Goal: Task Accomplishment & Management: Use online tool/utility

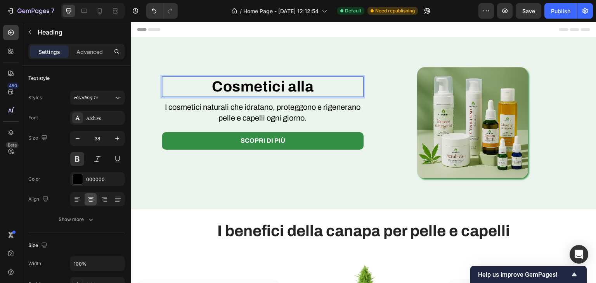
click at [295, 80] on p "Cosmetici alla" at bounding box center [263, 86] width 200 height 19
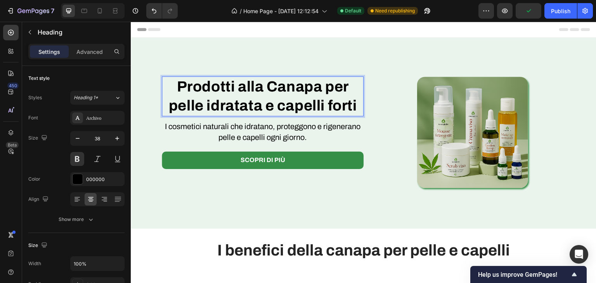
click at [191, 91] on p "Prodotti alla Canapa per pelle idratata e capelli forti" at bounding box center [263, 96] width 200 height 38
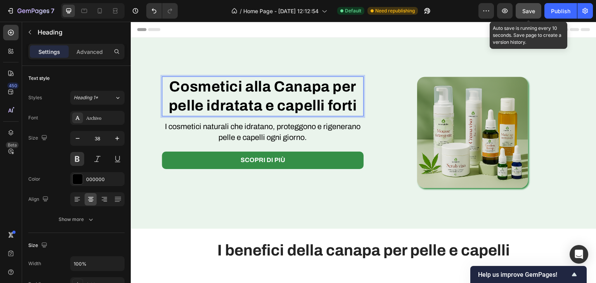
click at [529, 8] on span "Save" at bounding box center [529, 11] width 13 height 7
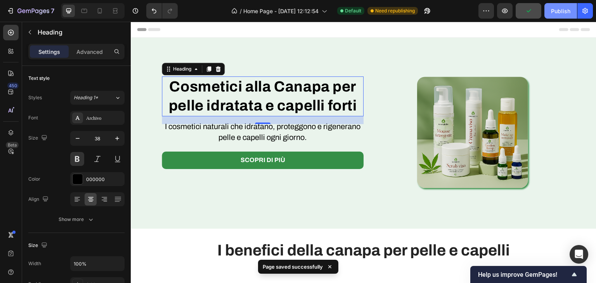
click at [562, 15] on button "Publish" at bounding box center [561, 11] width 33 height 16
click at [112, 15] on div at bounding box center [115, 11] width 12 height 12
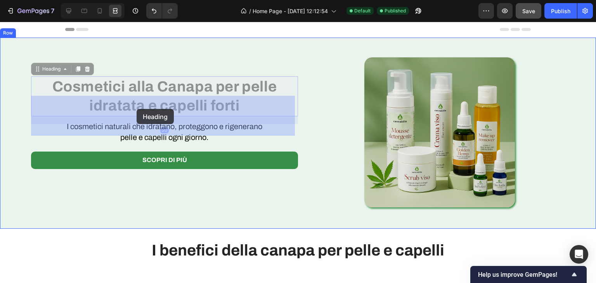
drag, startPoint x: 142, startPoint y: 108, endPoint x: 149, endPoint y: 102, distance: 9.1
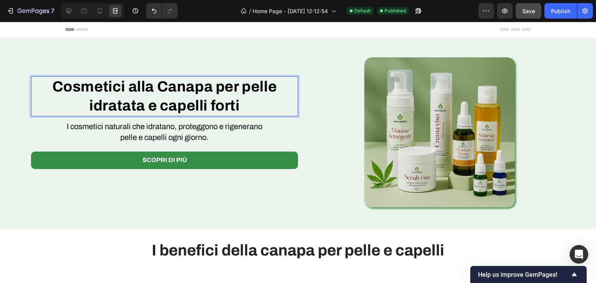
click at [112, 111] on p "Cosmetici alla Canapa per pelle idratata e capelli forti" at bounding box center [165, 96] width 266 height 38
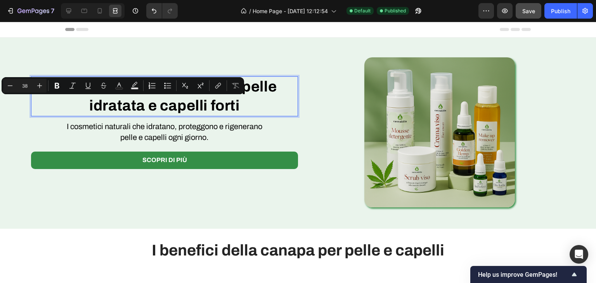
click at [222, 108] on p "Cosmetici alla Canapa per pelle idratata e capelli forti" at bounding box center [165, 96] width 266 height 38
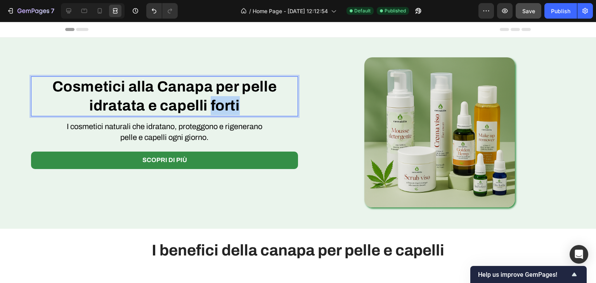
click at [222, 108] on p "Cosmetici alla Canapa per pelle idratata e capelli forti" at bounding box center [165, 96] width 266 height 38
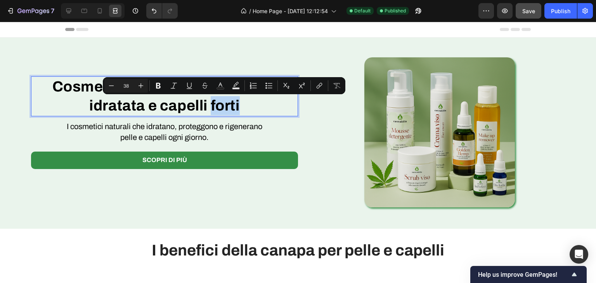
click at [222, 108] on p "Cosmetici alla Canapa per pelle idratata e capelli forti" at bounding box center [165, 96] width 266 height 38
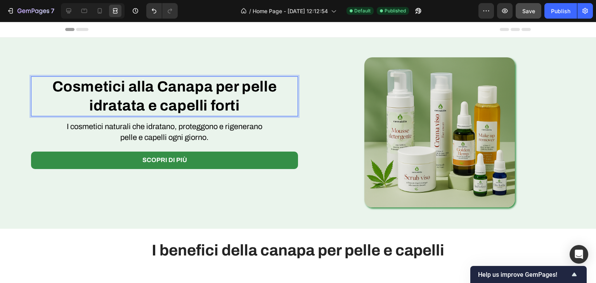
click at [143, 90] on p "Cosmetici alla Canapa per pelle idratata e capelli forti" at bounding box center [165, 96] width 266 height 38
click at [240, 106] on p "Cosmetici alla Canapa per pelle idratata e capelli forti" at bounding box center [165, 96] width 266 height 38
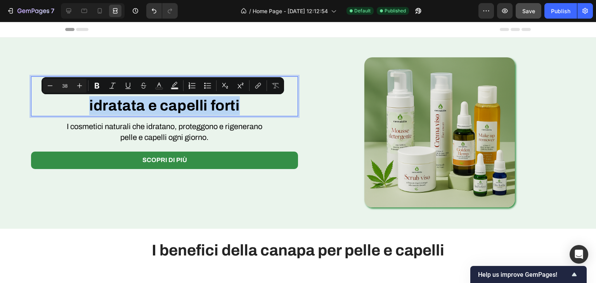
drag, startPoint x: 240, startPoint y: 106, endPoint x: 92, endPoint y: 113, distance: 148.1
click at [92, 113] on p "Cosmetici alla Canapa per pelle idratata e capelli forti" at bounding box center [165, 96] width 266 height 38
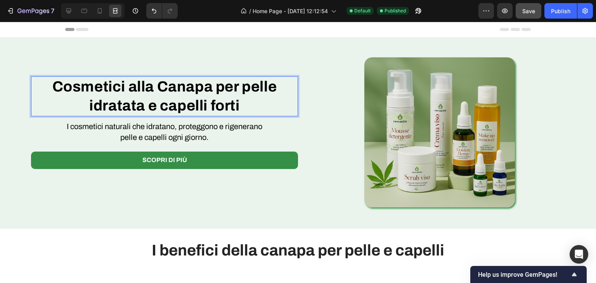
click at [73, 98] on p "Cosmetici alla Canapa per pelle idratata e capelli forti" at bounding box center [165, 96] width 266 height 38
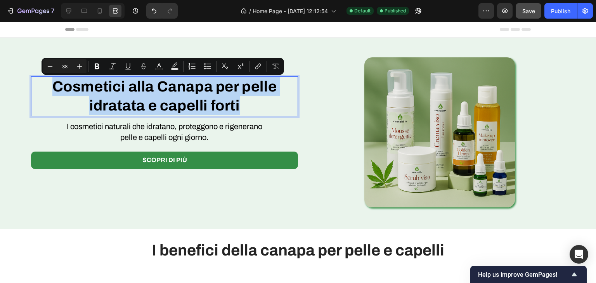
drag, startPoint x: 49, startPoint y: 87, endPoint x: 253, endPoint y: 107, distance: 205.2
click at [253, 107] on p "Cosmetici alla Canapa per pelle idratata e capelli forti" at bounding box center [165, 96] width 266 height 38
copy p "Cosmetici alla Canapa per pelle idratata e capelli forti"
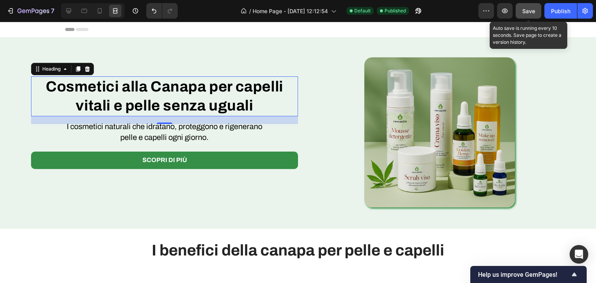
click at [529, 5] on button "Save" at bounding box center [529, 11] width 26 height 16
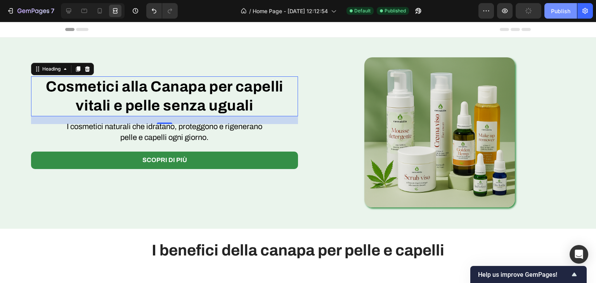
click at [557, 10] on div "Publish" at bounding box center [560, 11] width 19 height 8
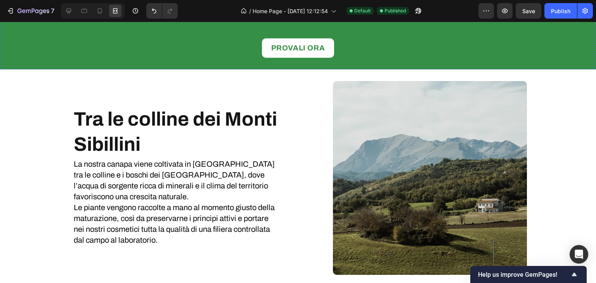
scroll to position [721, 0]
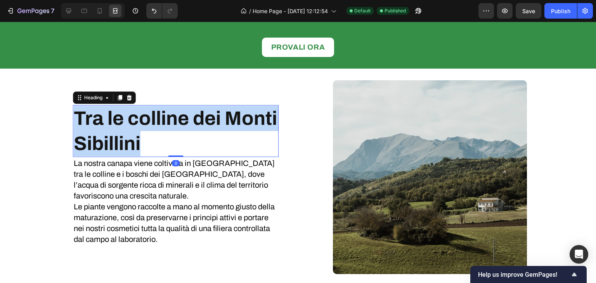
click at [176, 108] on strong "Tra le colline dei Monti Sibillini" at bounding box center [175, 131] width 203 height 47
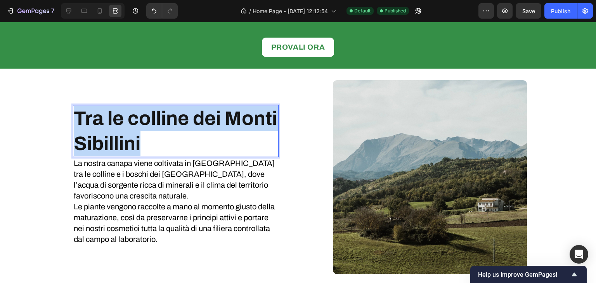
click at [176, 108] on strong "Tra le colline dei Monti Sibillini" at bounding box center [175, 131] width 203 height 47
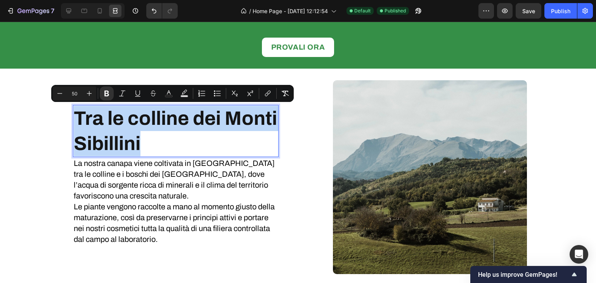
click at [176, 108] on strong "Tra le colline dei Monti Sibillini" at bounding box center [175, 131] width 203 height 47
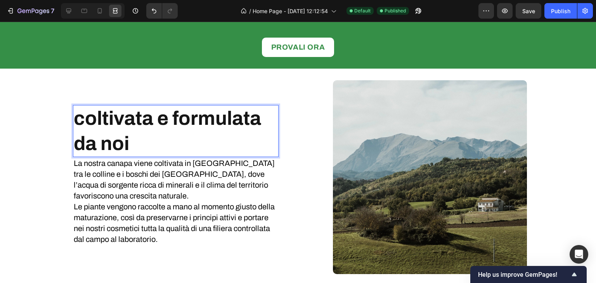
click at [84, 120] on strong "coltivata e formulata da noi" at bounding box center [167, 131] width 187 height 47
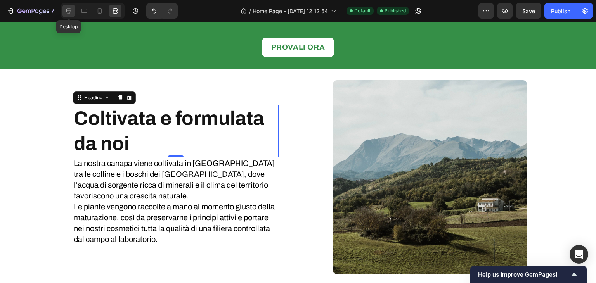
click at [65, 14] on icon at bounding box center [69, 11] width 8 height 8
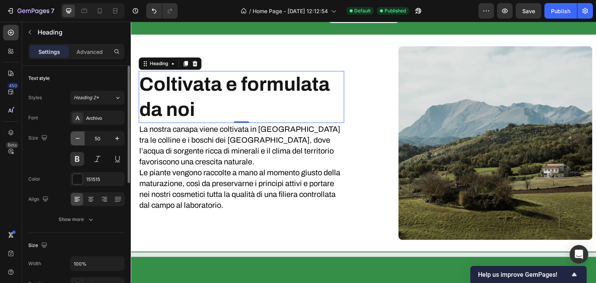
click at [74, 142] on button "button" at bounding box center [78, 139] width 14 height 14
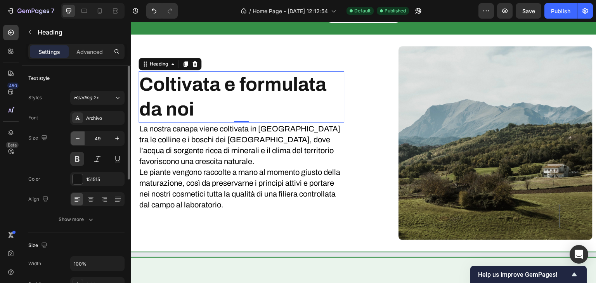
click at [74, 142] on button "button" at bounding box center [78, 139] width 14 height 14
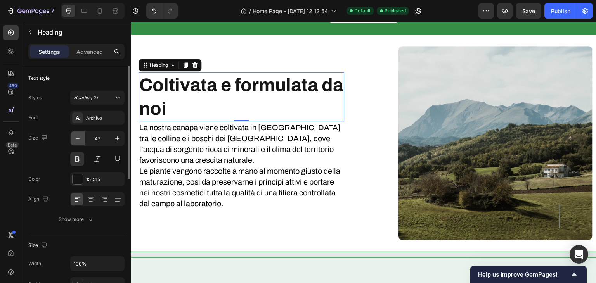
click at [74, 142] on button "button" at bounding box center [78, 139] width 14 height 14
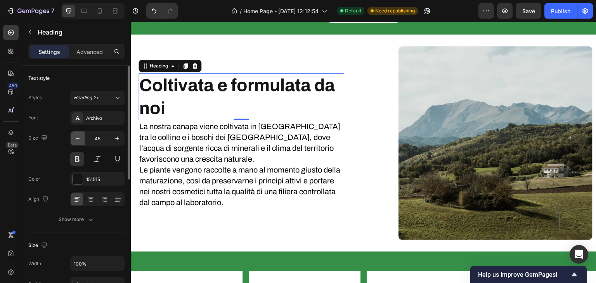
click at [74, 142] on button "button" at bounding box center [78, 139] width 14 height 14
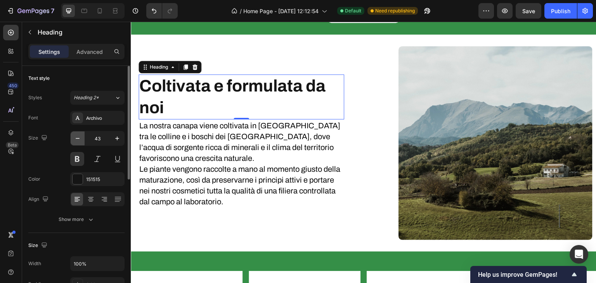
click at [74, 142] on button "button" at bounding box center [78, 139] width 14 height 14
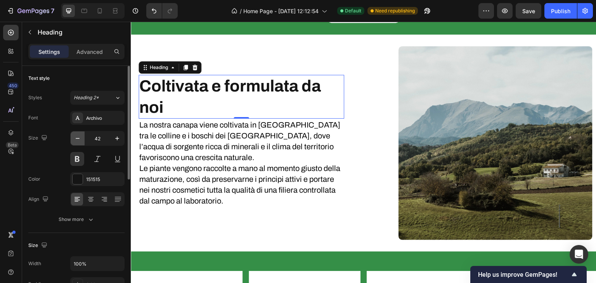
click at [74, 142] on button "button" at bounding box center [78, 139] width 14 height 14
type input "40"
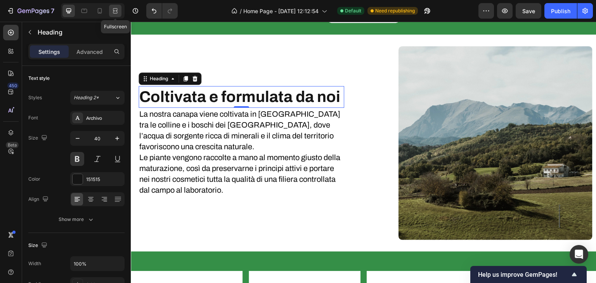
click at [111, 8] on div at bounding box center [115, 11] width 12 height 12
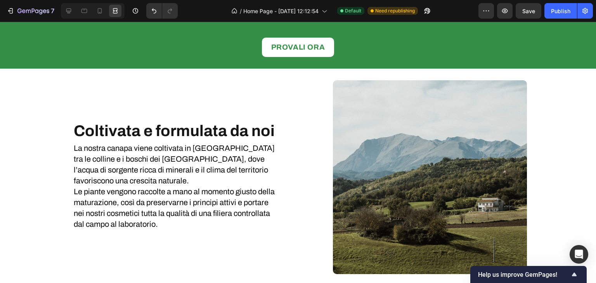
click at [0, 179] on section "⁠⁠⁠⁠⁠⁠⁠ Coltivata e formulata da noi Heading La nostra canapa viene coltivata i…" at bounding box center [298, 177] width 596 height 217
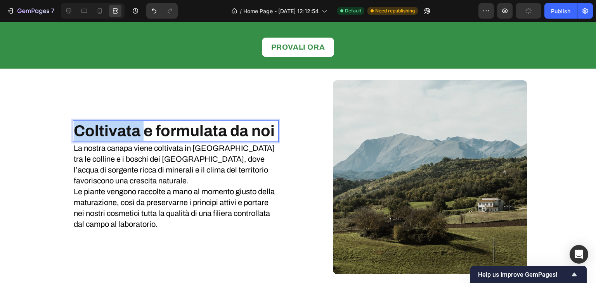
click at [106, 130] on strong "Coltivata e formulata da noi" at bounding box center [174, 131] width 201 height 17
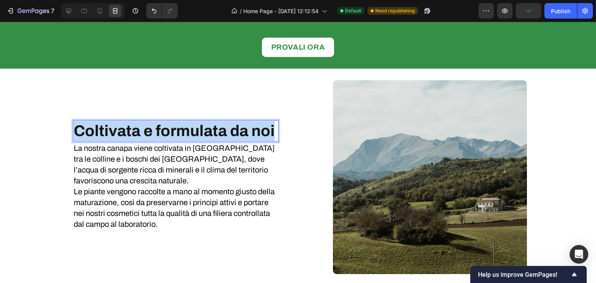
click at [106, 130] on strong "Coltivata e formulata da noi" at bounding box center [174, 131] width 201 height 17
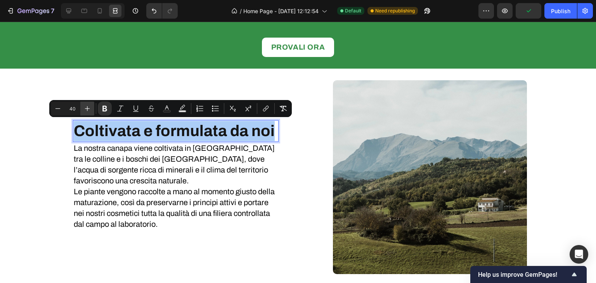
click at [90, 111] on icon "Editor contextual toolbar" at bounding box center [87, 109] width 8 height 8
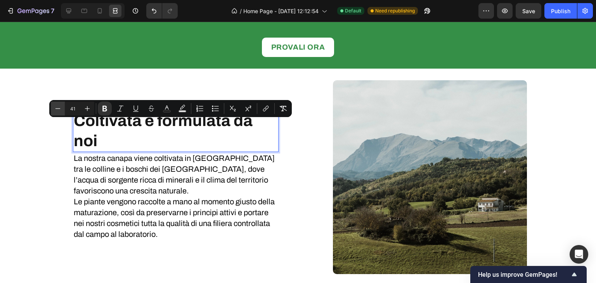
click at [56, 107] on icon "Editor contextual toolbar" at bounding box center [58, 109] width 8 height 8
type input "40"
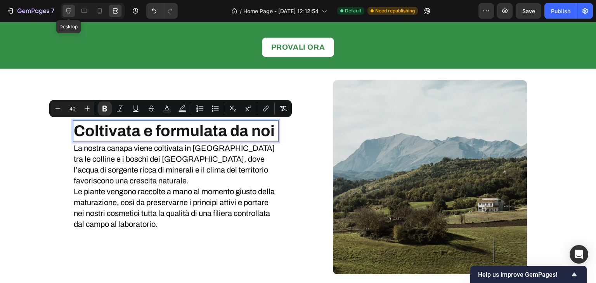
click at [64, 14] on div at bounding box center [68, 11] width 12 height 12
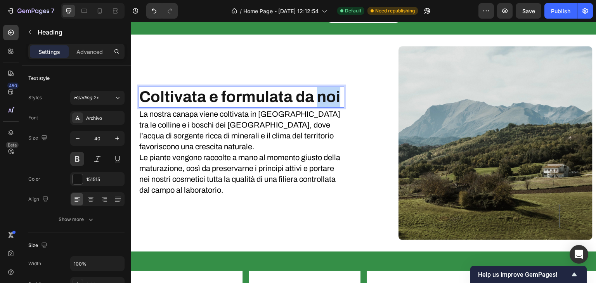
click at [324, 95] on strong "Coltivata e formulata da noi" at bounding box center [239, 97] width 201 height 17
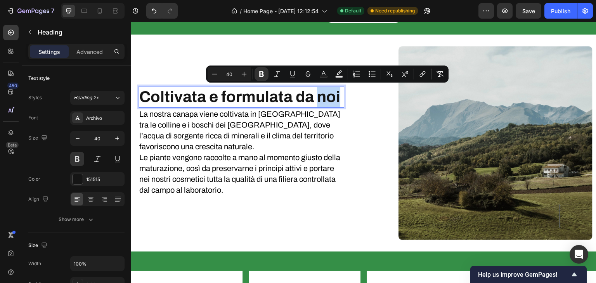
click at [324, 95] on strong "Coltivata e formulata da noi" at bounding box center [239, 97] width 201 height 17
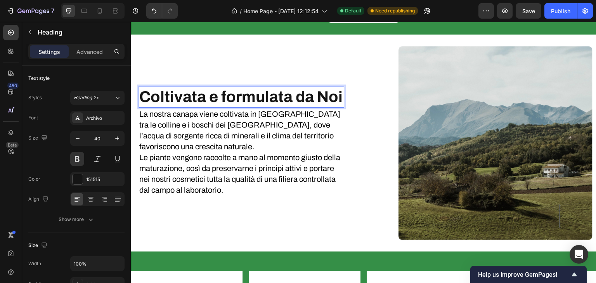
scroll to position [711, 0]
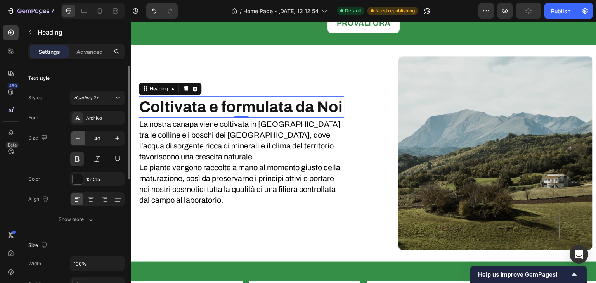
click at [71, 139] on button "button" at bounding box center [78, 139] width 14 height 14
click at [73, 139] on button "button" at bounding box center [78, 139] width 14 height 14
click at [112, 140] on button "button" at bounding box center [117, 139] width 14 height 14
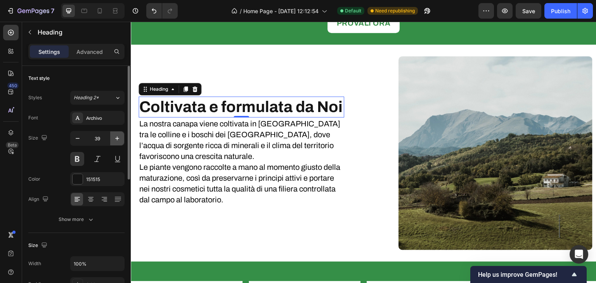
click at [112, 140] on button "button" at bounding box center [117, 139] width 14 height 14
type input "40"
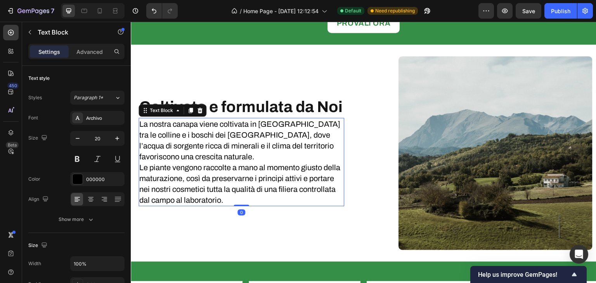
drag, startPoint x: 165, startPoint y: 119, endPoint x: 182, endPoint y: 111, distance: 19.1
click at [182, 111] on div "⁠⁠⁠⁠⁠⁠⁠ Coltivata e formulata da Noi Heading La nostra canapa viene coltivata i…" at bounding box center [240, 153] width 210 height 194
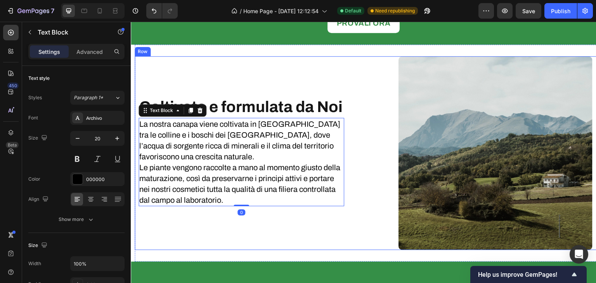
scroll to position [677, 0]
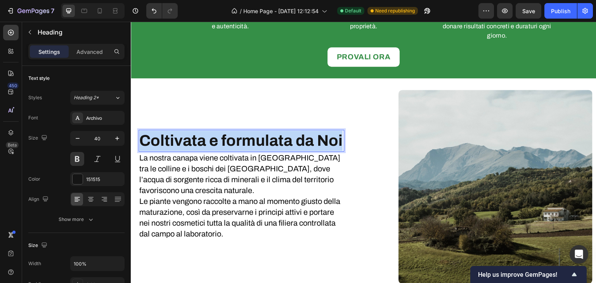
click at [182, 132] on strong "Coltivata e formulata da Noi" at bounding box center [240, 140] width 203 height 17
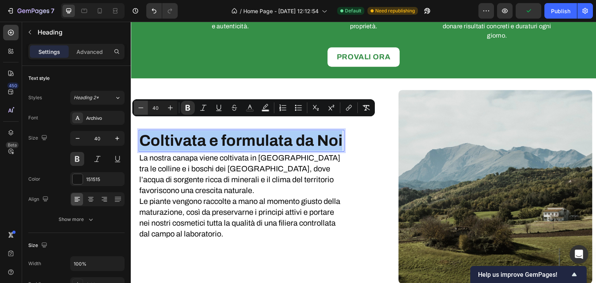
click at [139, 104] on icon "Editor contextual toolbar" at bounding box center [141, 108] width 8 height 8
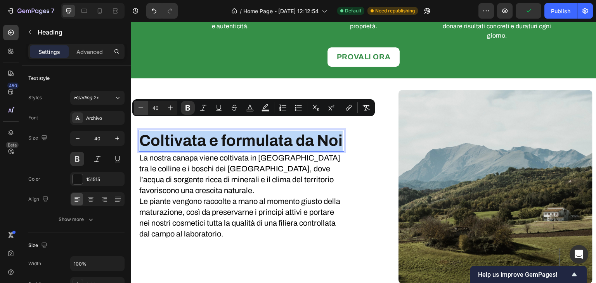
type input "39"
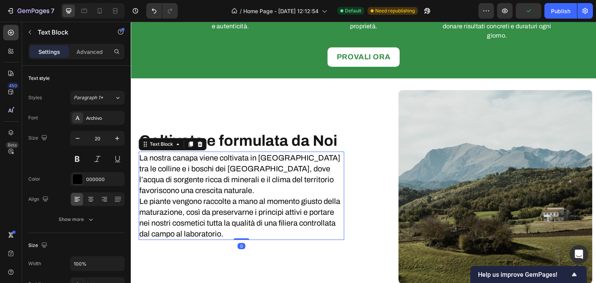
click at [282, 198] on p "La nostra canapa viene coltivata in [GEOGRAPHIC_DATA] tra le colline e i boschi…" at bounding box center [241, 196] width 204 height 87
click at [89, 51] on p "Advanced" at bounding box center [89, 52] width 26 height 8
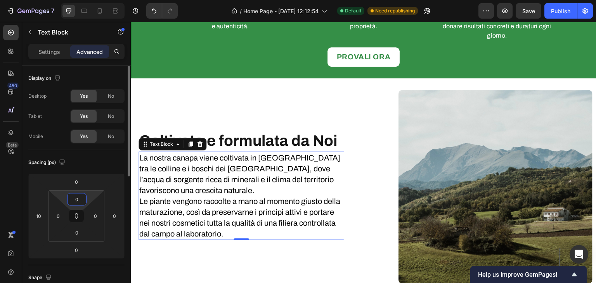
click at [73, 202] on input "0" at bounding box center [77, 200] width 16 height 12
click at [78, 187] on input "0" at bounding box center [77, 182] width 16 height 12
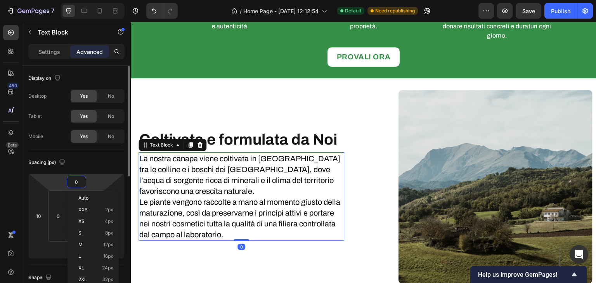
type input "5"
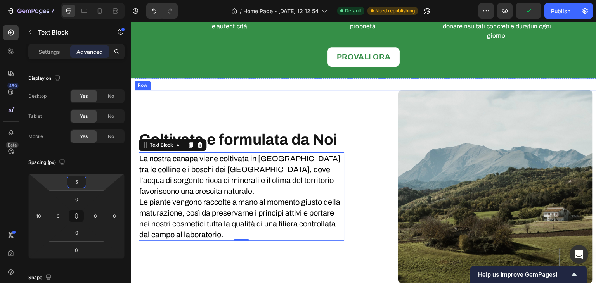
click at [246, 109] on div "⁠⁠⁠⁠⁠⁠⁠ Coltivata e formulata da Noi Heading La nostra canapa viene coltivata i…" at bounding box center [240, 187] width 210 height 194
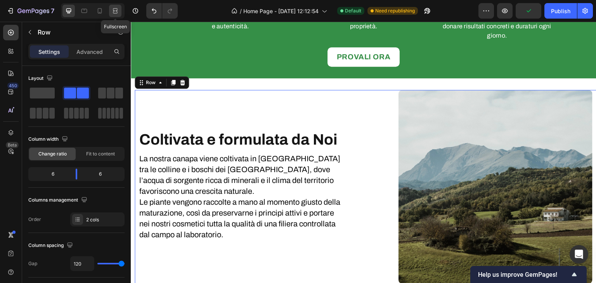
click at [118, 10] on icon at bounding box center [115, 11] width 8 height 8
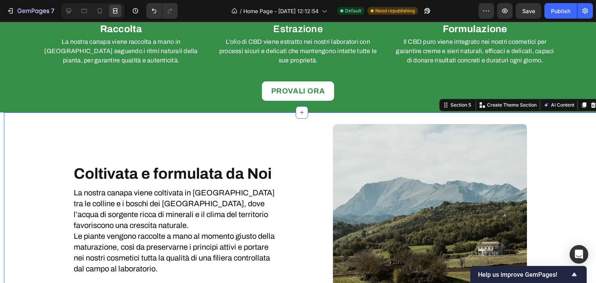
scroll to position [762, 0]
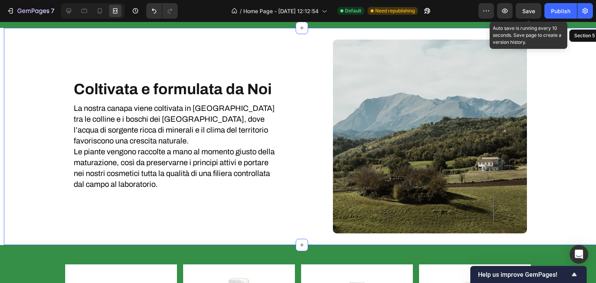
click at [528, 8] on span "Save" at bounding box center [529, 11] width 13 height 7
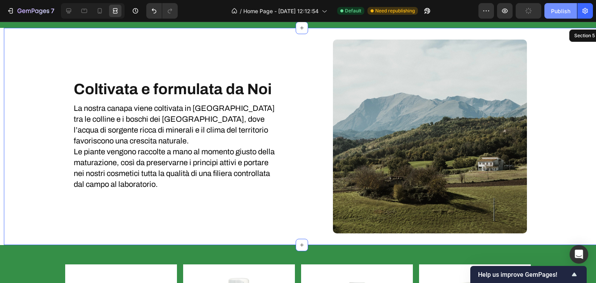
click at [555, 10] on div "Publish" at bounding box center [560, 11] width 19 height 8
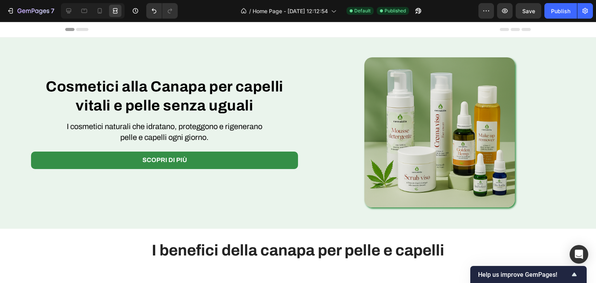
scroll to position [112, 0]
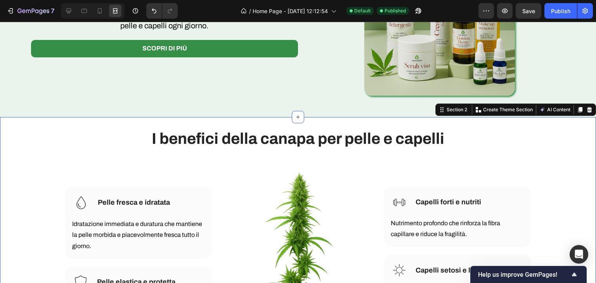
click at [259, 119] on div "I benefici della canapa per pelle e capelli Heading Row Image Pelle fresca e id…" at bounding box center [298, 248] width 596 height 263
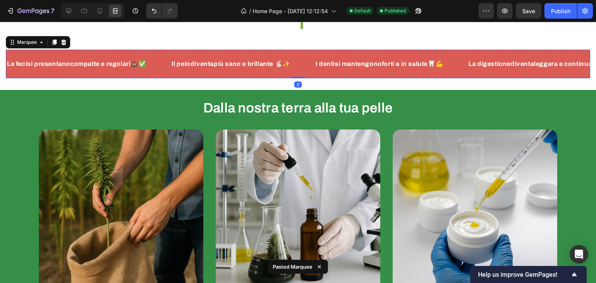
scroll to position [431, 0]
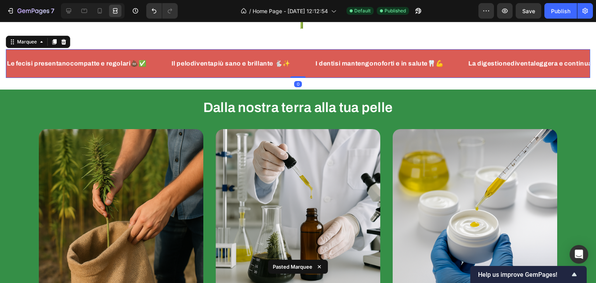
click at [309, 60] on div "Il pelo diventa più sano e brillante 🐇✨ Text Block" at bounding box center [243, 64] width 144 height 16
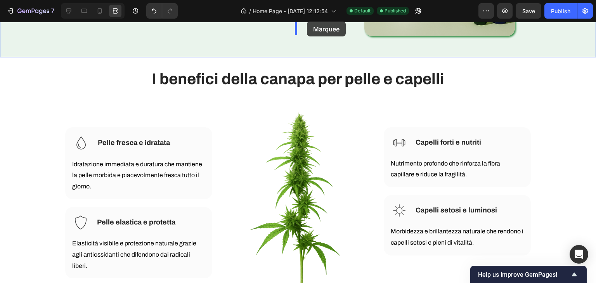
scroll to position [128, 0]
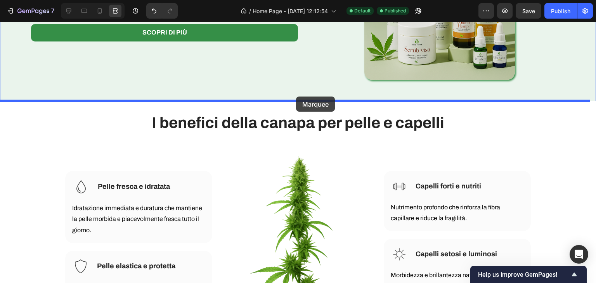
drag, startPoint x: 305, startPoint y: 64, endPoint x: 296, endPoint y: 97, distance: 33.8
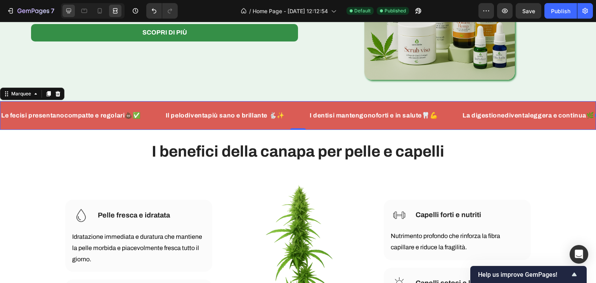
drag, startPoint x: 61, startPoint y: 9, endPoint x: 65, endPoint y: 11, distance: 4.3
click at [65, 11] on div at bounding box center [93, 11] width 64 height 16
click at [65, 11] on icon at bounding box center [69, 11] width 8 height 8
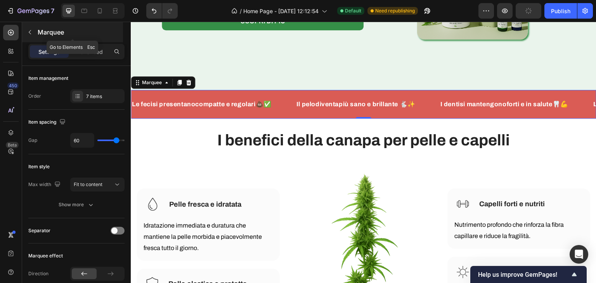
click at [34, 35] on button "button" at bounding box center [30, 32] width 12 height 12
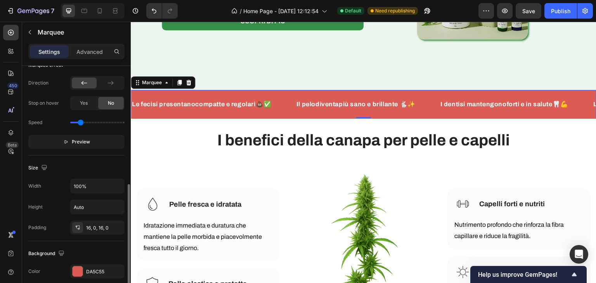
scroll to position [228, 0]
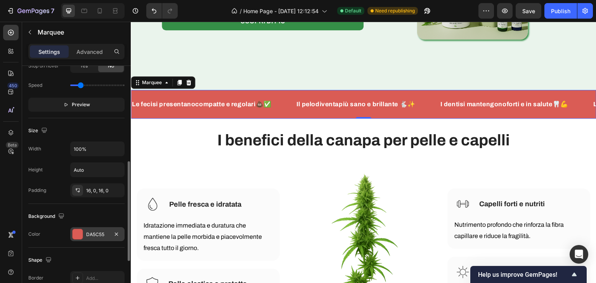
click at [93, 236] on div "DA5C55" at bounding box center [97, 234] width 23 height 7
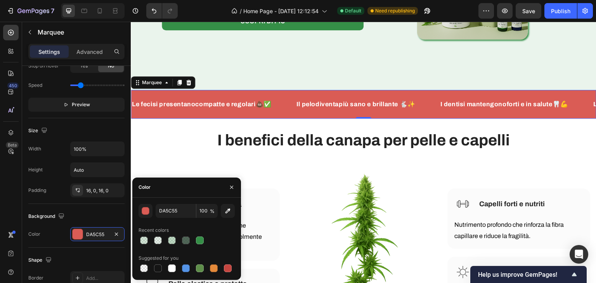
click at [205, 235] on div at bounding box center [187, 240] width 96 height 11
click at [204, 236] on div at bounding box center [199, 240] width 9 height 9
type input "358F47"
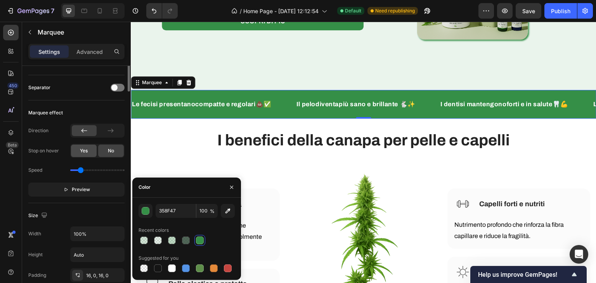
scroll to position [0, 0]
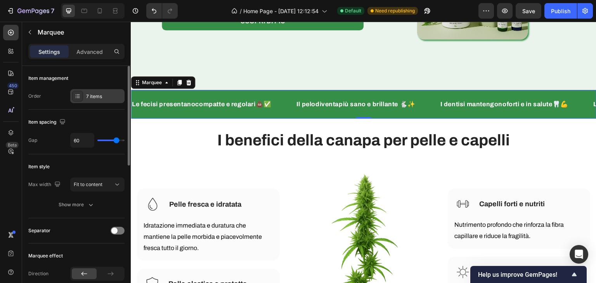
click at [101, 98] on div "7 items" at bounding box center [104, 96] width 36 height 7
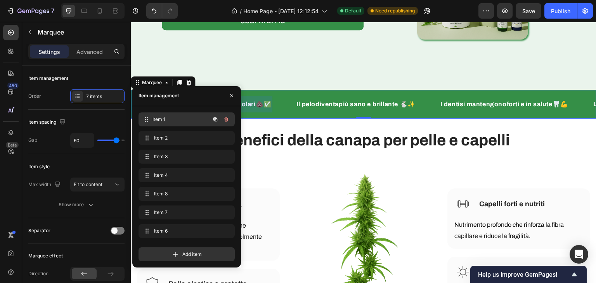
click at [155, 122] on span "Item 1" at bounding box center [181, 119] width 57 height 7
click at [164, 120] on span "Item 1" at bounding box center [181, 119] width 57 height 7
click at [164, 120] on span "Item 1" at bounding box center [176, 119] width 44 height 7
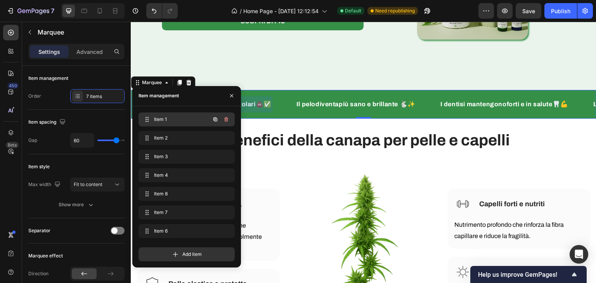
click at [164, 120] on span "Item 1" at bounding box center [176, 119] width 44 height 7
click at [164, 120] on span "Item 1" at bounding box center [181, 119] width 57 height 7
click at [195, 117] on span "Item 1" at bounding box center [181, 119] width 57 height 7
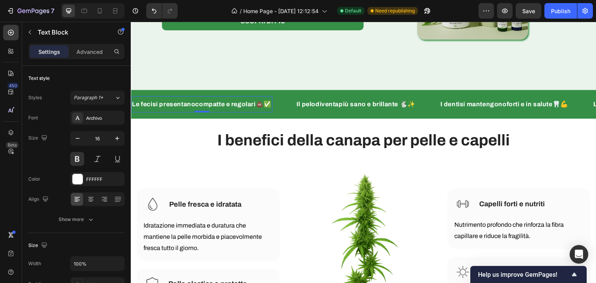
click at [271, 109] on div "Le feci si presentano compatte e regolari💩✅" at bounding box center [201, 104] width 141 height 10
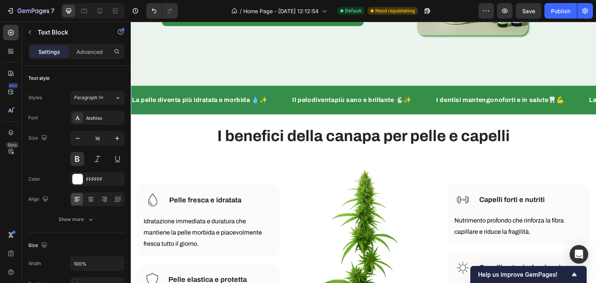
scroll to position [158, 0]
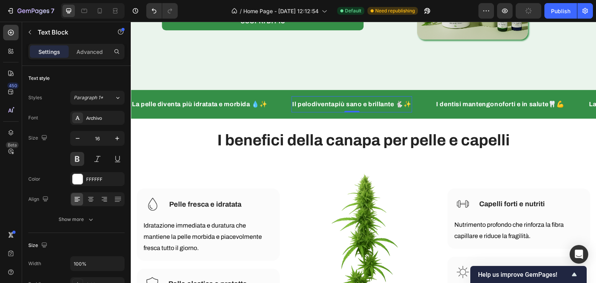
click at [333, 108] on strong "diventa" at bounding box center [322, 104] width 23 height 7
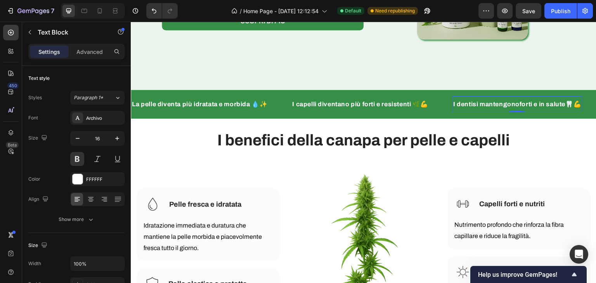
click at [499, 108] on strong "si mantengono" at bounding box center [496, 104] width 47 height 7
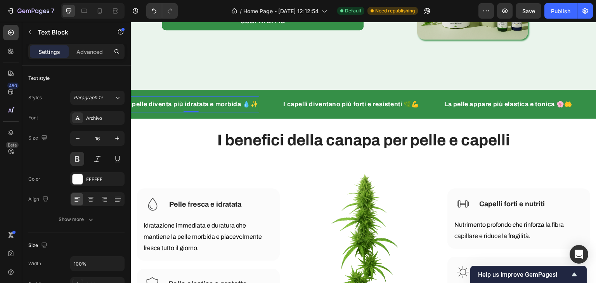
click at [166, 108] on strong "La pelle diventa più idratata e morbida 💧✨" at bounding box center [190, 104] width 135 height 7
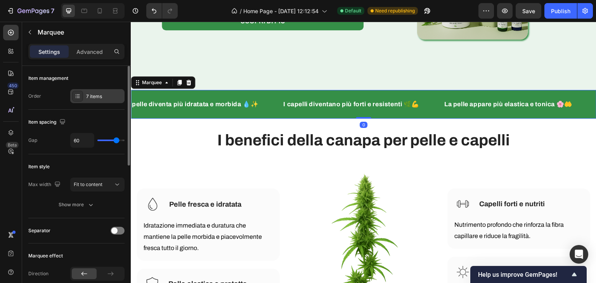
click at [95, 99] on div "7 items" at bounding box center [104, 96] width 36 height 7
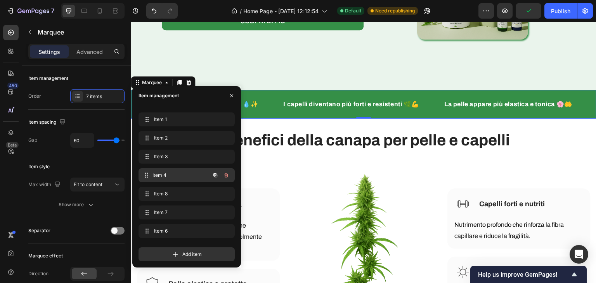
click at [159, 171] on div "Item 4 Item 4" at bounding box center [176, 175] width 68 height 11
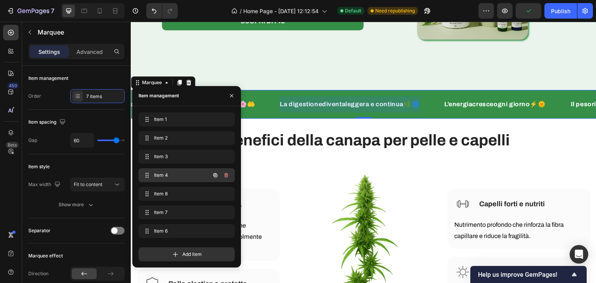
scroll to position [0, 328]
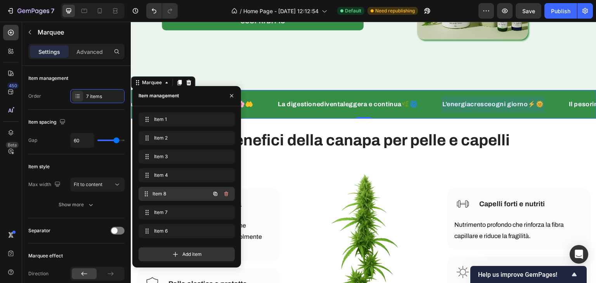
click at [160, 190] on div "Item 8 Item 8" at bounding box center [176, 194] width 68 height 11
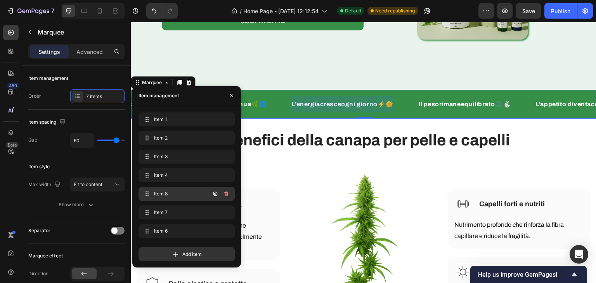
scroll to position [0, 479]
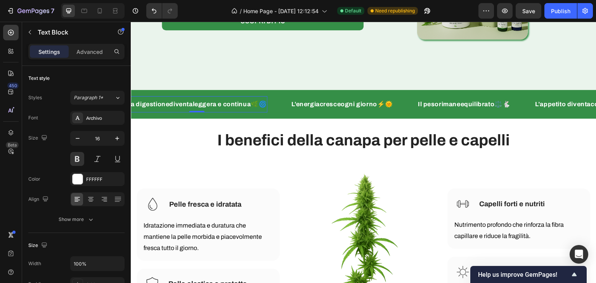
click at [241, 109] on p "La digestione diventa leggera e continua🌿🌀" at bounding box center [197, 104] width 140 height 9
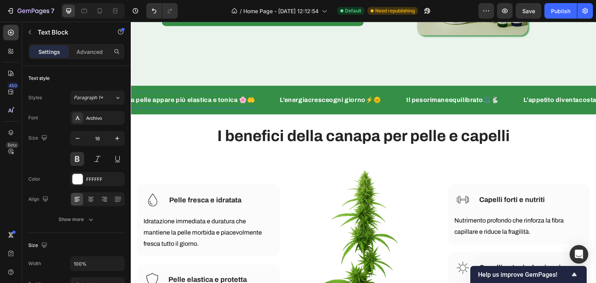
scroll to position [158, 0]
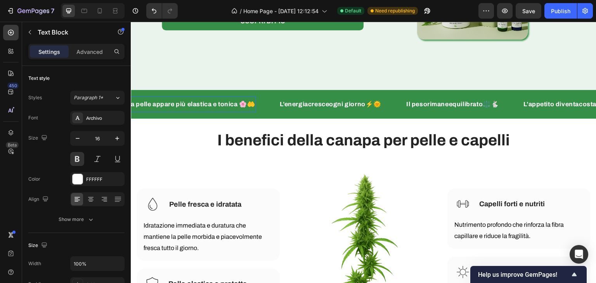
click at [236, 108] on strong "La pelle appare più elastica e tonica 🌸🤲" at bounding box center [191, 104] width 128 height 7
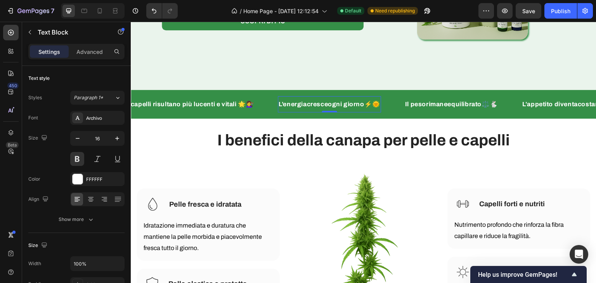
click at [352, 113] on div "L’energia cresce ogni giorno⚡🌞 Text Block 0" at bounding box center [329, 104] width 103 height 16
click at [354, 109] on p "L’energia cresce ogni giorno⚡🌞" at bounding box center [330, 104] width 102 height 9
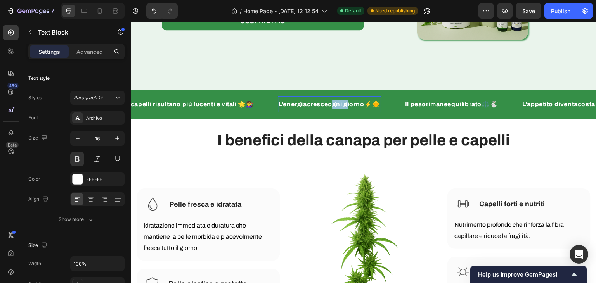
click at [354, 109] on p "L’energia cresce ogni giorno⚡🌞" at bounding box center [330, 104] width 102 height 9
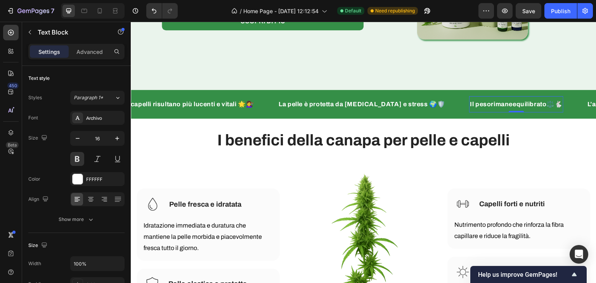
click at [491, 108] on strong "rimane" at bounding box center [502, 104] width 22 height 7
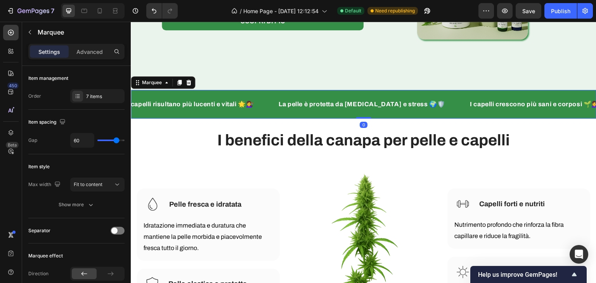
click at [278, 111] on div "I capelli risultano più lucenti e vitali 🌟💇‍♀️ Text Block" at bounding box center [202, 104] width 152 height 16
drag, startPoint x: 69, startPoint y: 106, endPoint x: 75, endPoint y: 106, distance: 6.2
click at [75, 106] on div "Item management Order 7 items" at bounding box center [76, 88] width 96 height 44
click at [97, 94] on div "7 items" at bounding box center [104, 96] width 36 height 7
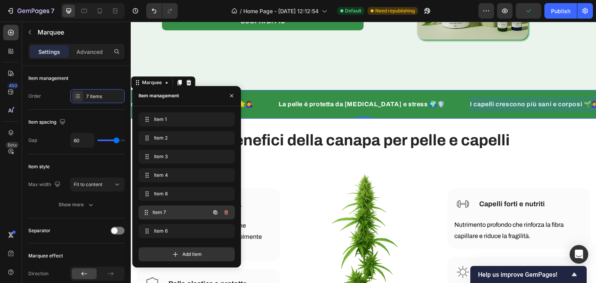
click at [179, 219] on div "Item 7 Item 7" at bounding box center [187, 213] width 96 height 14
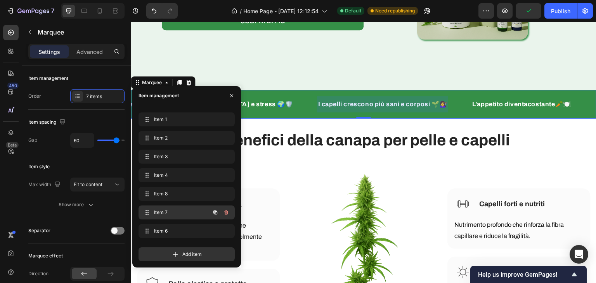
scroll to position [0, 632]
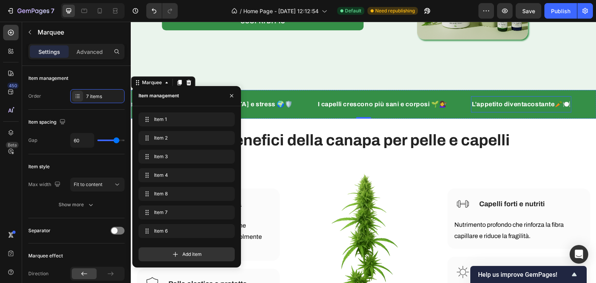
click at [511, 109] on p "L’appetito d iventa costante🥕🍽️" at bounding box center [521, 104] width 99 height 9
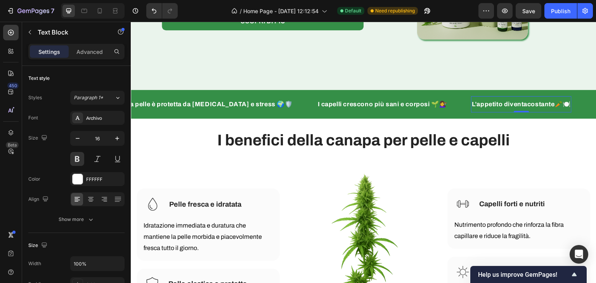
click at [511, 109] on p "L’appetito d iventa costante🥕🍽️" at bounding box center [521, 104] width 99 height 9
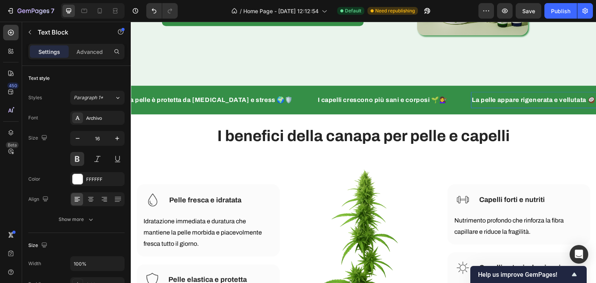
scroll to position [158, 0]
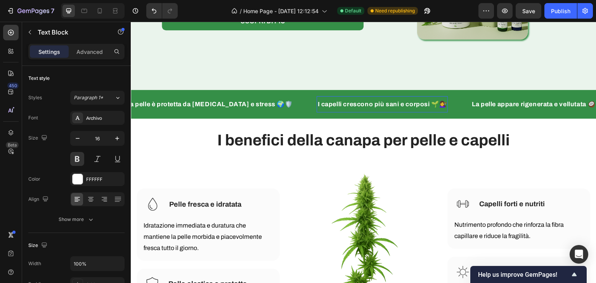
click at [416, 108] on strong "I capelli crescono più sani e corposi 🌱💇‍♀️" at bounding box center [383, 104] width 130 height 7
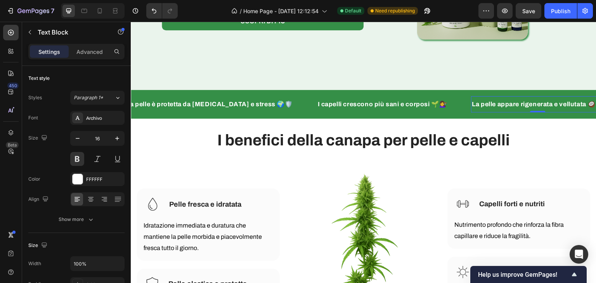
click at [553, 109] on div "La pelle appare rigenerata e vellutata 🥥🤍" at bounding box center [538, 104] width 134 height 10
click at [366, 108] on strong "I capelli crescono più sani e corposi 🌱💇‍♀️" at bounding box center [383, 104] width 130 height 7
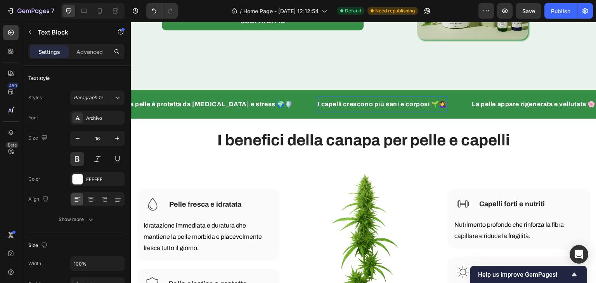
click at [366, 108] on strong "I capelli crescono più sani e corposi 🌱💇‍♀️" at bounding box center [383, 104] width 130 height 7
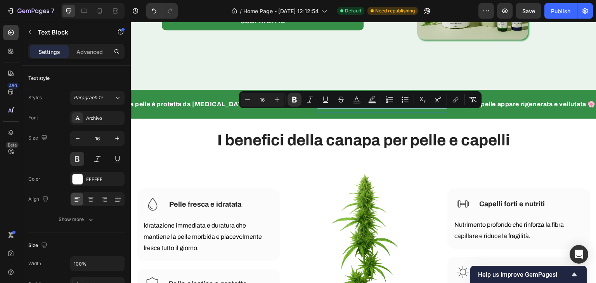
click at [366, 108] on strong "I capelli crescono più sani e corposi 🌱💇‍♀️" at bounding box center [383, 104] width 130 height 7
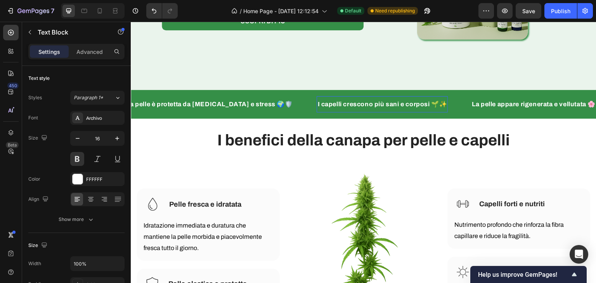
click at [418, 108] on strong "I capelli crescono più sani e corposi 🌱✨" at bounding box center [383, 104] width 130 height 7
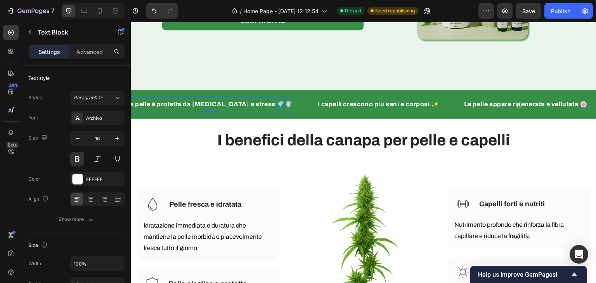
click at [259, 108] on strong "La pelle è protetta da [MEDICAL_DATA] e stress 🌍🛡️" at bounding box center [209, 104] width 167 height 7
click at [260, 108] on strong "La pelle è protetta da [MEDICAL_DATA] e stress 🌍🛡️" at bounding box center [209, 104] width 167 height 7
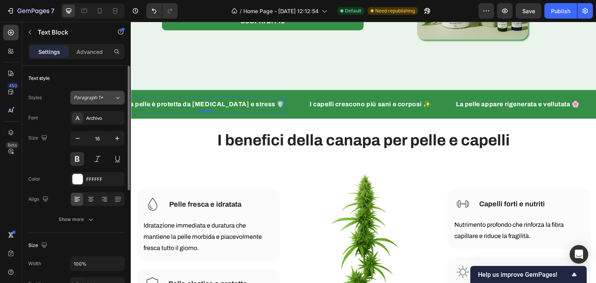
click at [100, 95] on span "Paragraph 1*" at bounding box center [89, 97] width 30 height 7
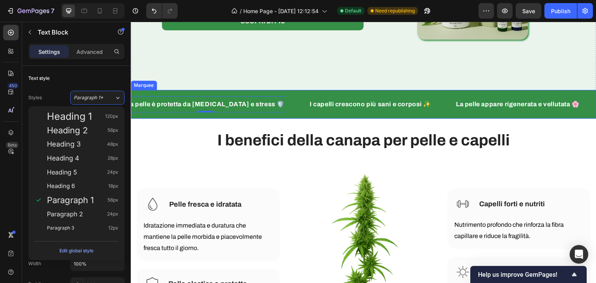
click at [273, 113] on div "La pelle è protetta da [MEDICAL_DATA] e stress 🛡️ Text Block 0" at bounding box center [217, 104] width 184 height 16
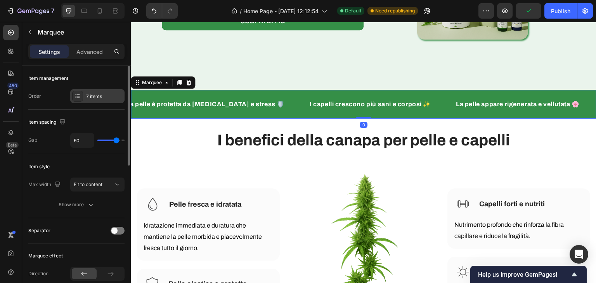
click at [92, 92] on div "7 items" at bounding box center [97, 96] width 54 height 14
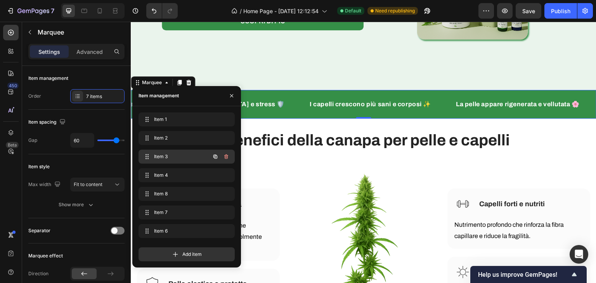
click at [177, 151] on div "Item 3 Item 3" at bounding box center [176, 156] width 68 height 11
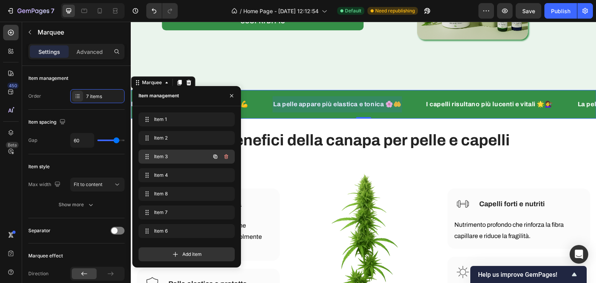
scroll to position [0, 165]
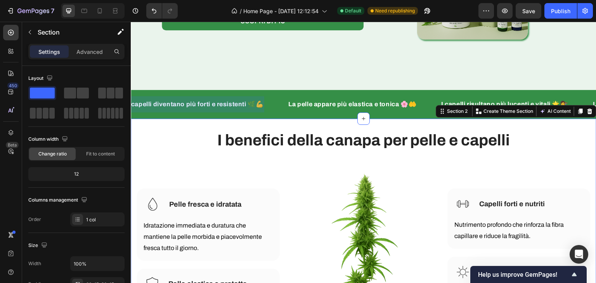
click at [521, 138] on div "I benefici della canapa per pelle e capelli Heading Row Image Pelle fresca e id…" at bounding box center [364, 250] width 466 height 262
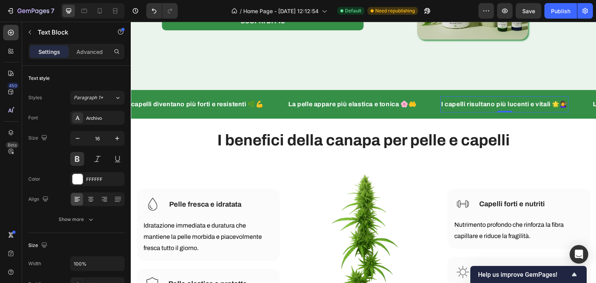
click at [569, 109] on div "I capelli risultano più lucenti e vitali 🌟💇‍♀️" at bounding box center [505, 104] width 128 height 10
click at [568, 108] on strong "I capelli risultano più lucenti e vitali 🌟💇‍♀️" at bounding box center [504, 104] width 127 height 7
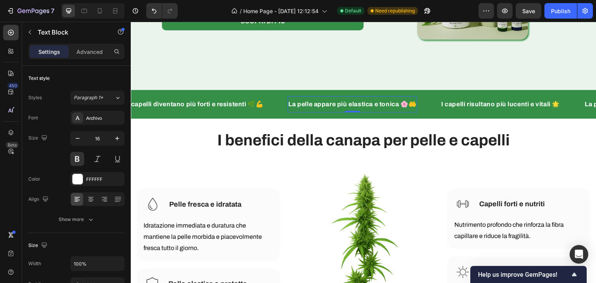
click at [417, 108] on strong "La pelle appare più elastica e tonica 🌸🤲" at bounding box center [352, 104] width 128 height 7
click at [416, 108] on strong "La pelle appare più elastica e tonica 🌸🤲" at bounding box center [352, 104] width 128 height 7
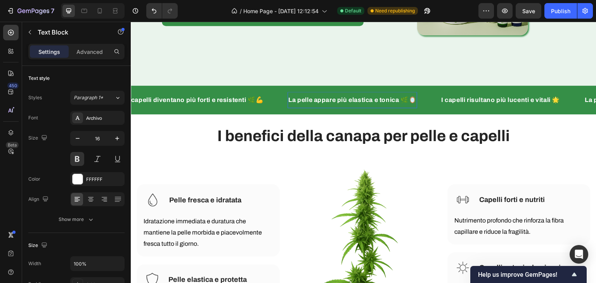
scroll to position [158, 0]
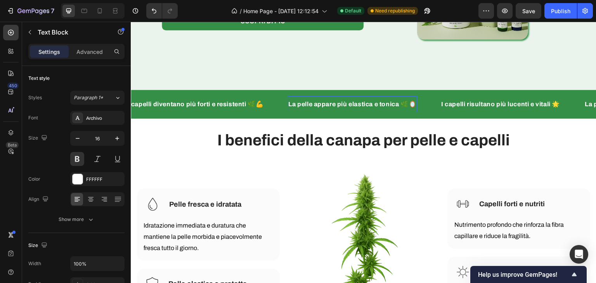
click at [416, 108] on strong "La pelle appare più elastica e tonica 🌿🪞" at bounding box center [352, 104] width 128 height 7
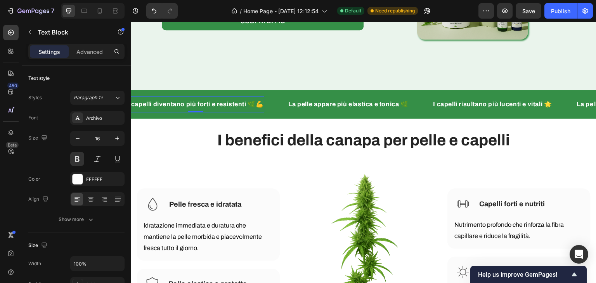
scroll to position [0, 165]
click at [261, 108] on strong "I capelli diventano più forti e resistenti 🌿💪" at bounding box center [196, 104] width 136 height 7
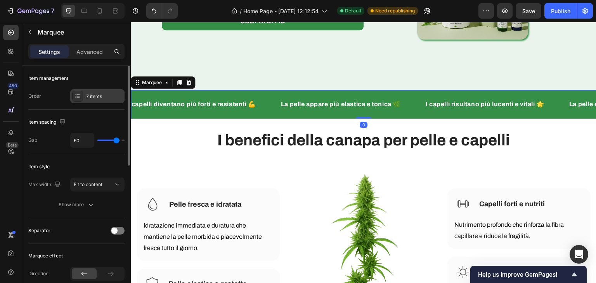
click at [106, 95] on div "7 items" at bounding box center [104, 96] width 36 height 7
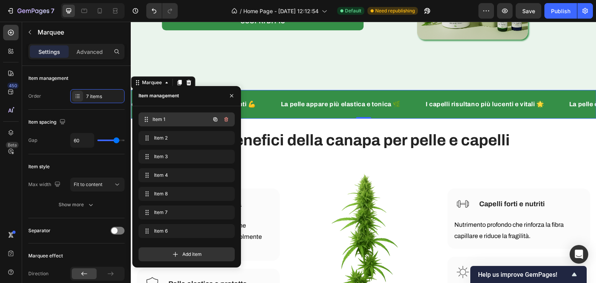
click at [199, 120] on div "Item 1 Item 1" at bounding box center [176, 119] width 68 height 11
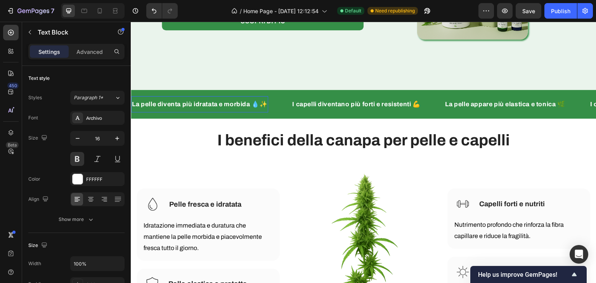
click at [267, 108] on strong "La pelle diventa più idratata e morbida 💧✨" at bounding box center [199, 104] width 135 height 7
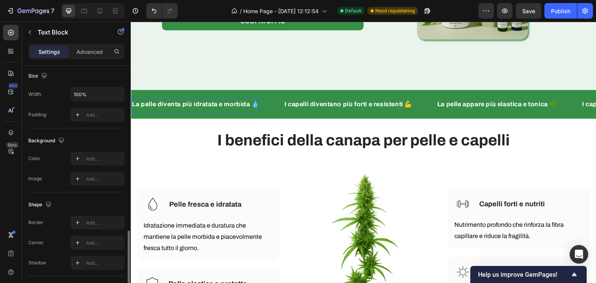
scroll to position [220, 0]
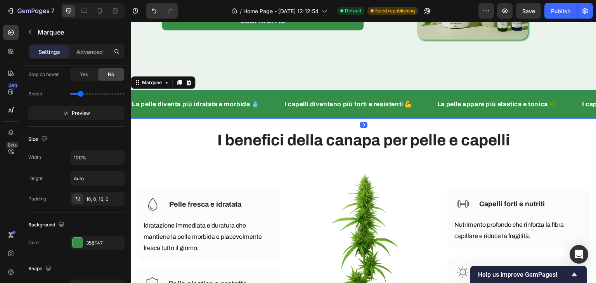
click at [271, 113] on div "La pelle diventa più idratata e morbida 💧 Text Block" at bounding box center [207, 104] width 153 height 16
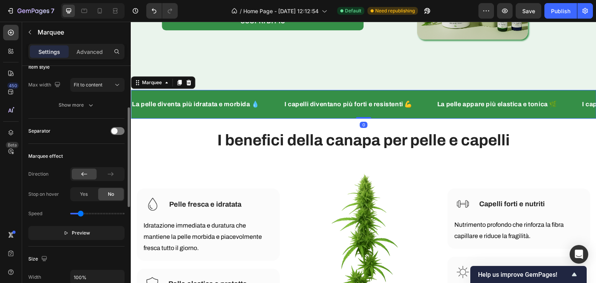
scroll to position [100, 0]
click at [85, 230] on span "Preview" at bounding box center [81, 233] width 18 height 8
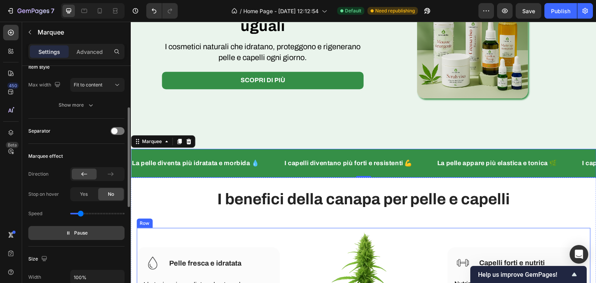
scroll to position [52, 0]
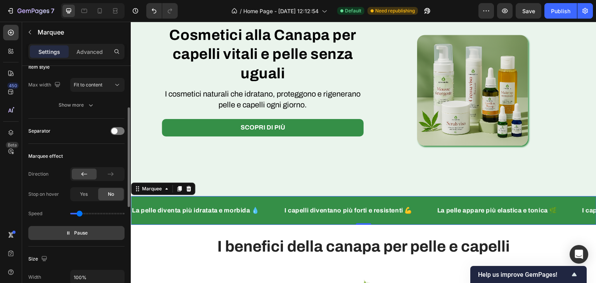
click at [79, 214] on input "range" at bounding box center [97, 214] width 54 height 2
type input "0.4"
click at [78, 214] on input "range" at bounding box center [97, 214] width 54 height 2
click at [112, 16] on div at bounding box center [115, 11] width 12 height 12
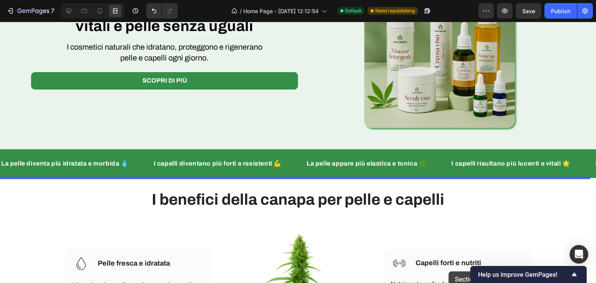
scroll to position [104, 0]
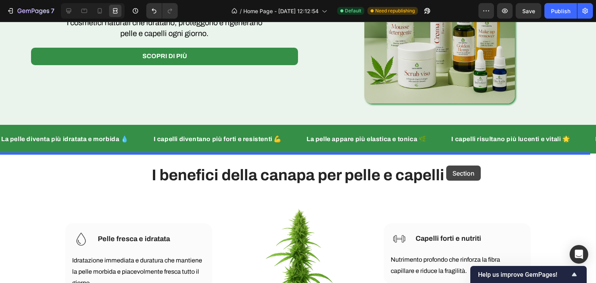
drag, startPoint x: 514, startPoint y: 85, endPoint x: 446, endPoint y: 164, distance: 104.1
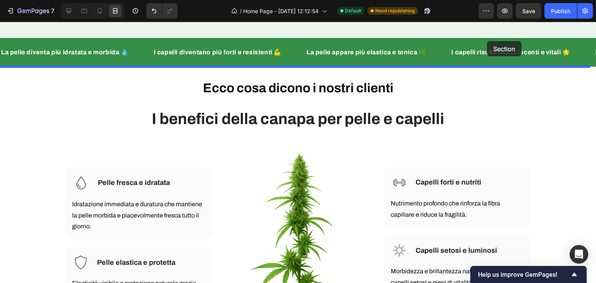
scroll to position [171, 0]
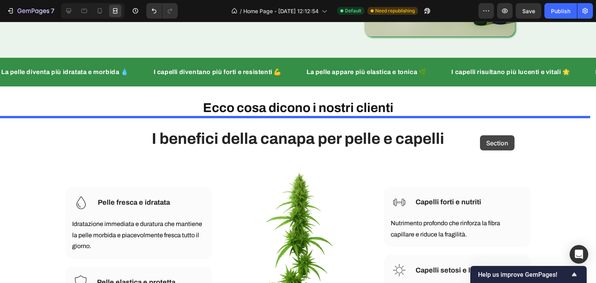
drag, startPoint x: 570, startPoint y: 181, endPoint x: 480, endPoint y: 135, distance: 100.7
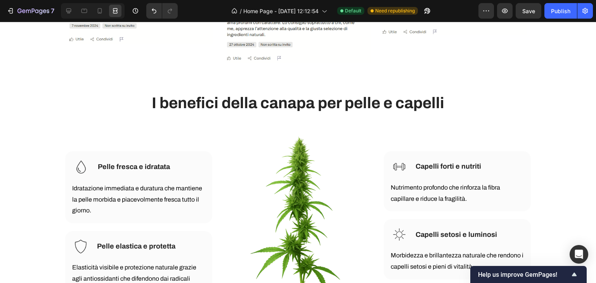
scroll to position [608, 0]
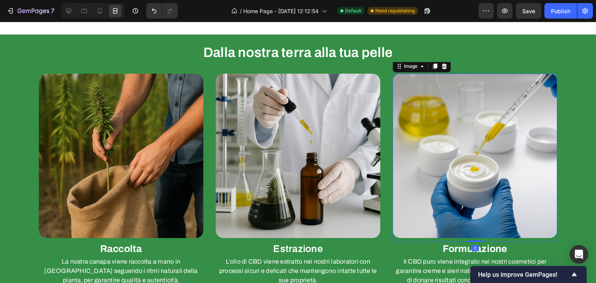
click at [480, 135] on img at bounding box center [475, 156] width 165 height 165
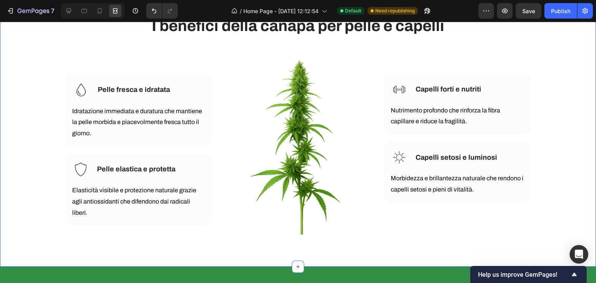
scroll to position [628, 0]
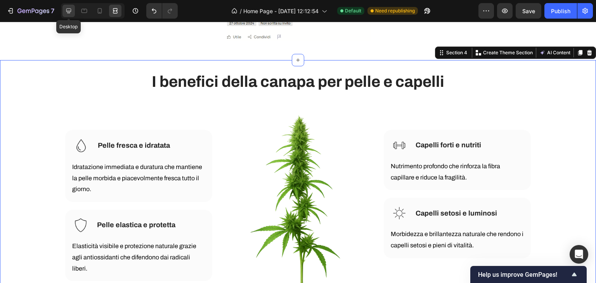
click at [66, 7] on icon at bounding box center [69, 11] width 8 height 8
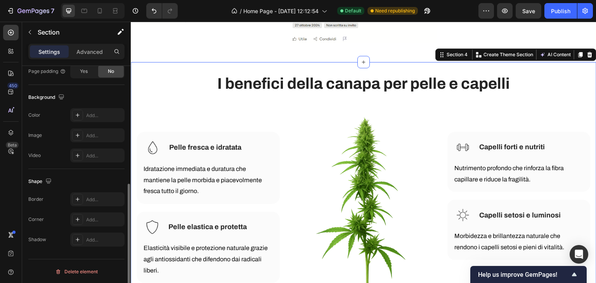
scroll to position [233, 0]
click at [90, 120] on div "Add..." at bounding box center [97, 115] width 54 height 14
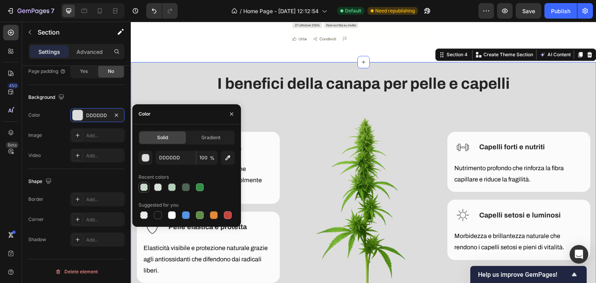
click at [148, 186] on div at bounding box center [143, 187] width 9 height 9
type input "358F47"
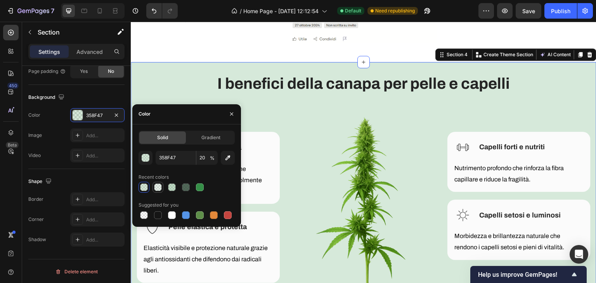
click at [160, 186] on div at bounding box center [158, 188] width 8 height 8
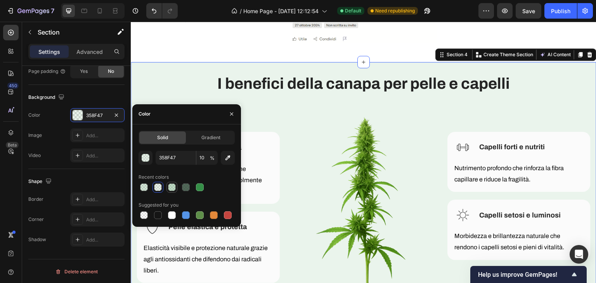
click at [167, 187] on div at bounding box center [171, 187] width 9 height 9
type input "30"
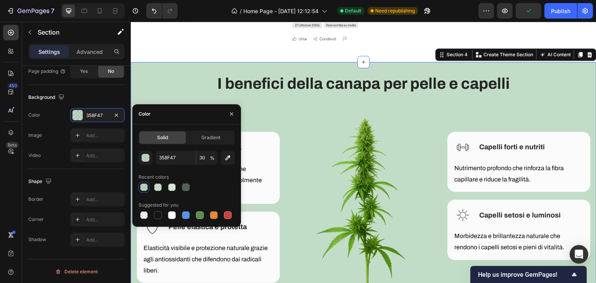
click at [140, 186] on div at bounding box center [144, 188] width 8 height 8
click at [145, 189] on div at bounding box center [144, 188] width 8 height 8
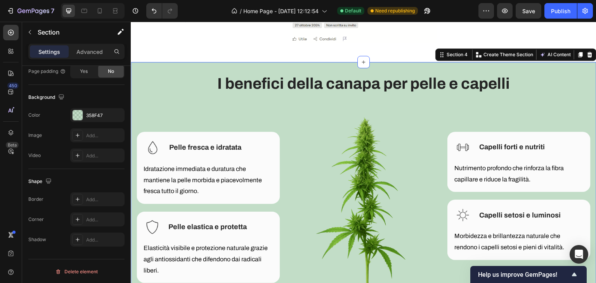
click at [560, 98] on div "I benefici della canapa per pelle e capelli Heading Row Image Pelle fresca e id…" at bounding box center [364, 193] width 454 height 239
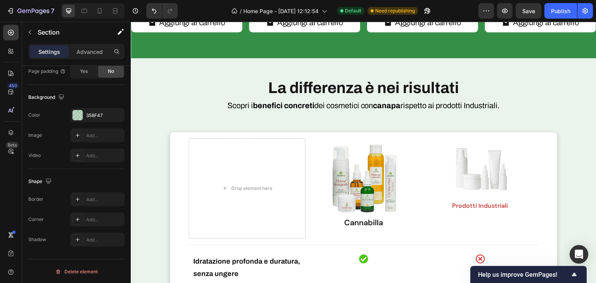
scroll to position [1630, 0]
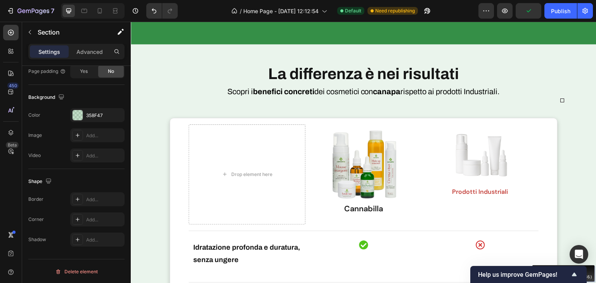
click at [572, 91] on div "Move your 🖱️ to pick a color #eaf4ec rgb(234,244,236)" at bounding box center [298, 141] width 596 height 283
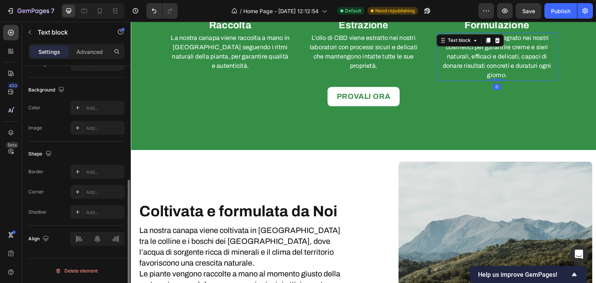
scroll to position [0, 0]
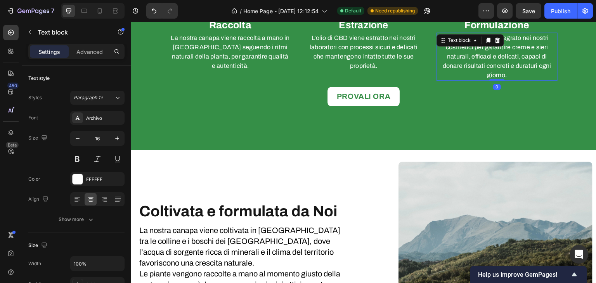
click at [538, 73] on p "Il CBD puro viene integrato nei nostri cosmetici per garantire creme e sieri na…" at bounding box center [497, 56] width 120 height 47
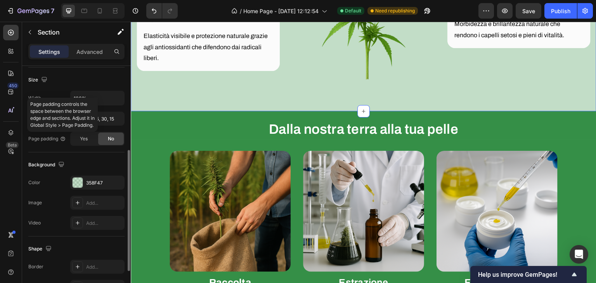
scroll to position [166, 0]
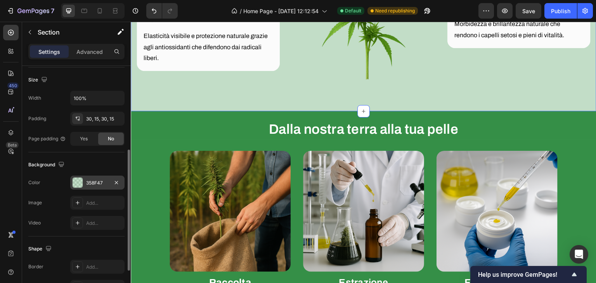
click at [94, 181] on div "358F47" at bounding box center [97, 183] width 23 height 7
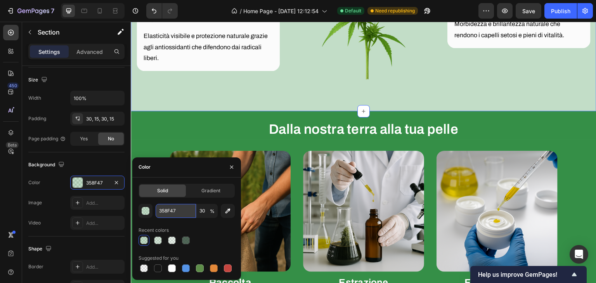
click at [163, 204] on input "358F47" at bounding box center [176, 211] width 40 height 14
paste input "#eaf4ec"
type input "#eaf4ec"
type input "100"
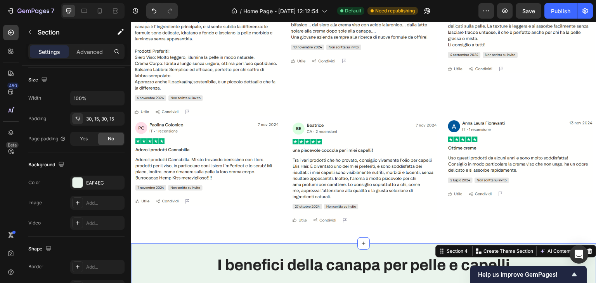
scroll to position [444, 0]
click at [115, 16] on div at bounding box center [115, 11] width 12 height 12
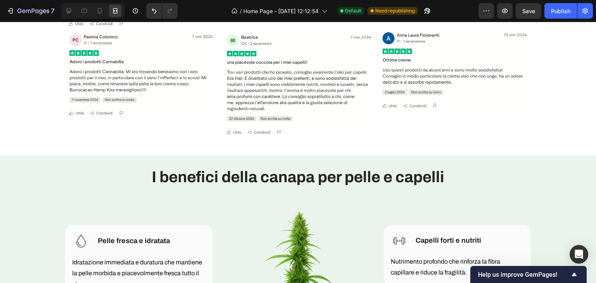
scroll to position [531, 0]
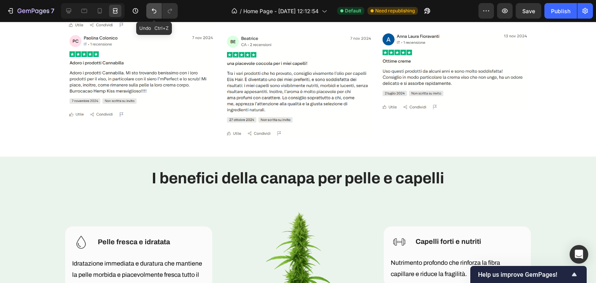
click at [156, 14] on icon "Undo/Redo" at bounding box center [154, 11] width 8 height 8
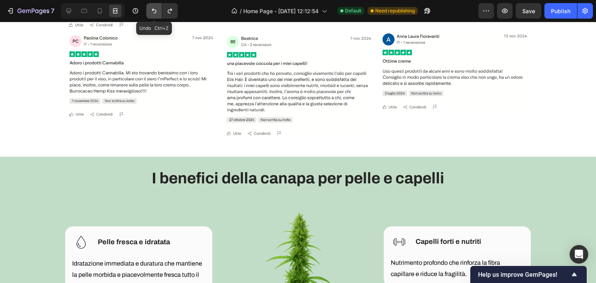
click at [156, 14] on icon "Undo/Redo" at bounding box center [154, 11] width 8 height 8
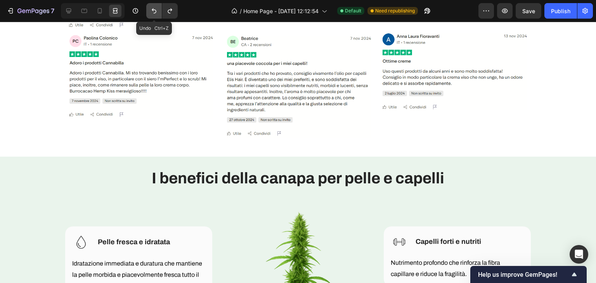
click at [156, 14] on icon "Undo/Redo" at bounding box center [154, 11] width 8 height 8
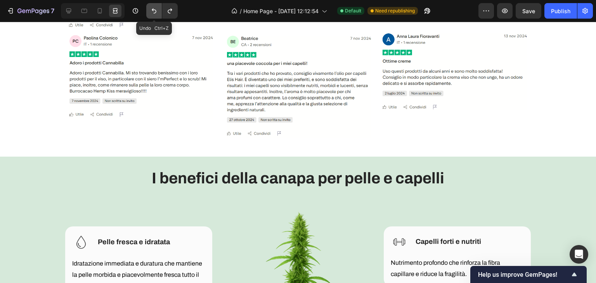
click at [156, 14] on icon "Undo/Redo" at bounding box center [154, 11] width 8 height 8
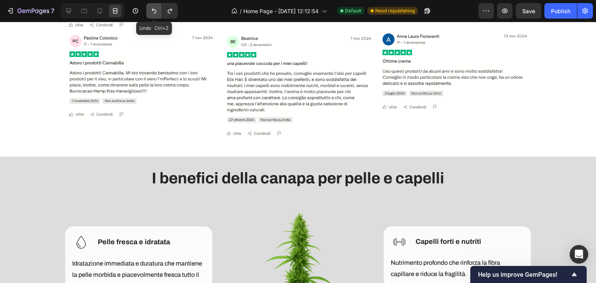
click at [156, 14] on icon "Undo/Redo" at bounding box center [154, 11] width 8 height 8
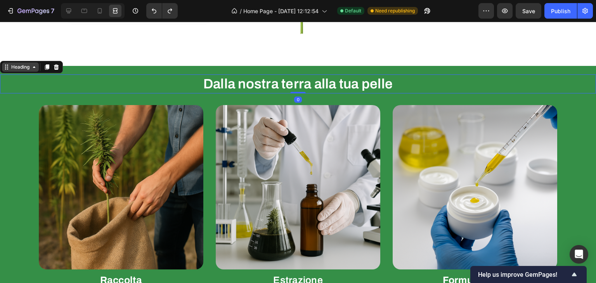
scroll to position [0, 0]
click at [36, 66] on icon at bounding box center [34, 67] width 6 height 6
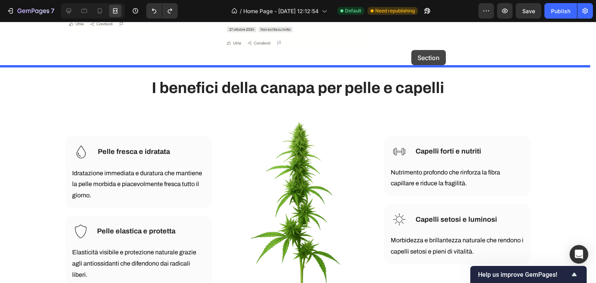
scroll to position [603, 0]
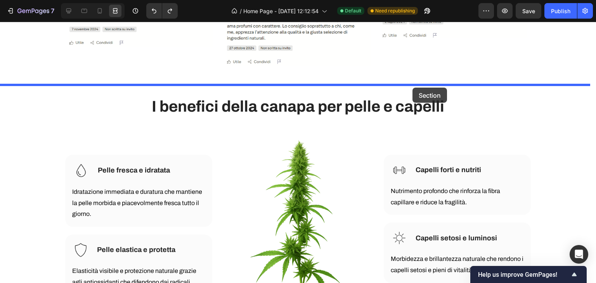
drag, startPoint x: 406, startPoint y: 116, endPoint x: 413, endPoint y: 88, distance: 29.1
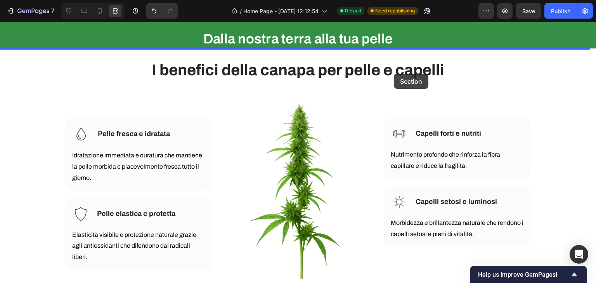
scroll to position [651, 0]
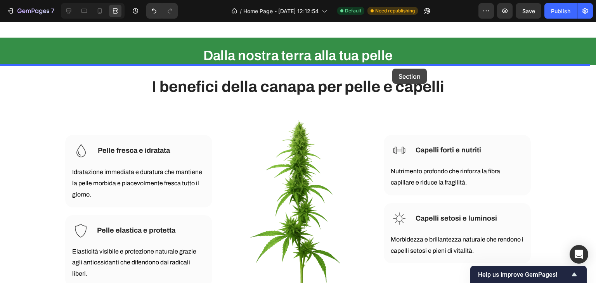
drag, startPoint x: 406, startPoint y: 136, endPoint x: 392, endPoint y: 68, distance: 69.4
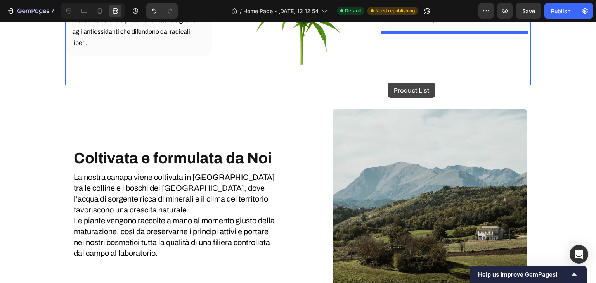
scroll to position [1138, 0]
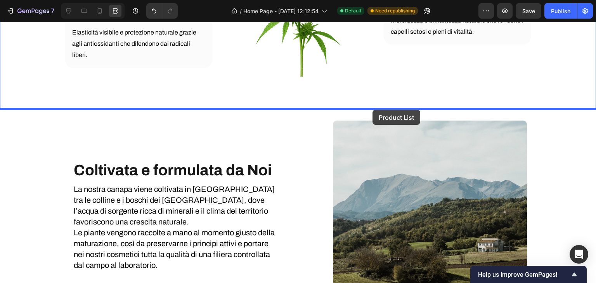
drag, startPoint x: 392, startPoint y: 160, endPoint x: 373, endPoint y: 110, distance: 53.8
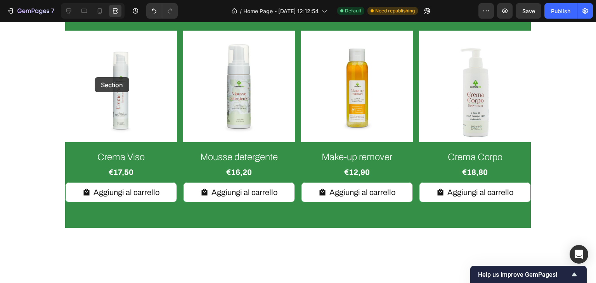
scroll to position [1172, 0]
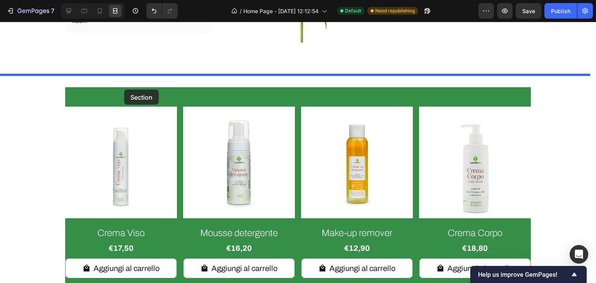
drag, startPoint x: 67, startPoint y: 172, endPoint x: 124, endPoint y: 90, distance: 100.0
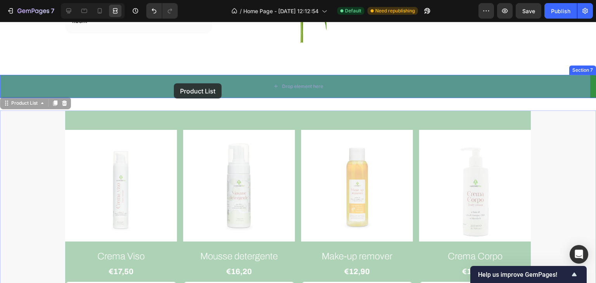
drag, startPoint x: 167, startPoint y: 116, endPoint x: 174, endPoint y: 83, distance: 32.9
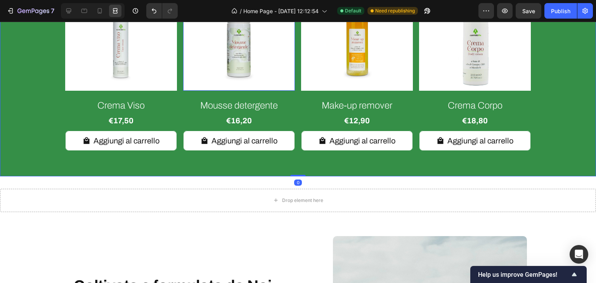
scroll to position [1287, 0]
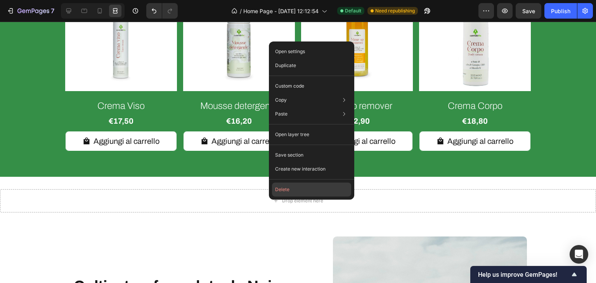
click at [289, 193] on button "Delete" at bounding box center [311, 190] width 79 height 14
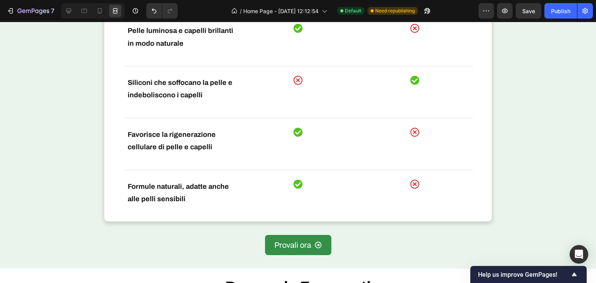
scroll to position [1904, 0]
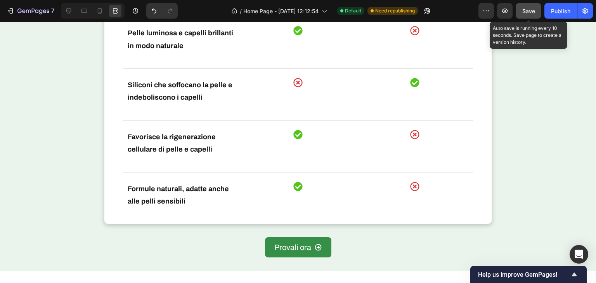
click at [536, 8] on button "Save" at bounding box center [529, 11] width 26 height 16
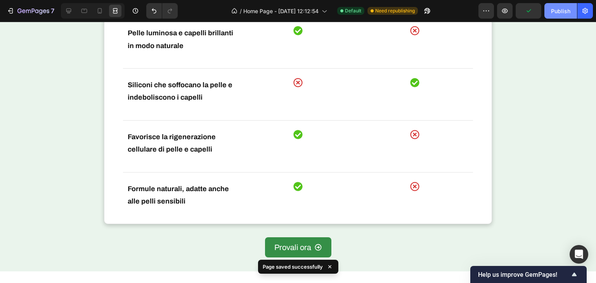
click at [557, 11] on div "Publish" at bounding box center [560, 11] width 19 height 8
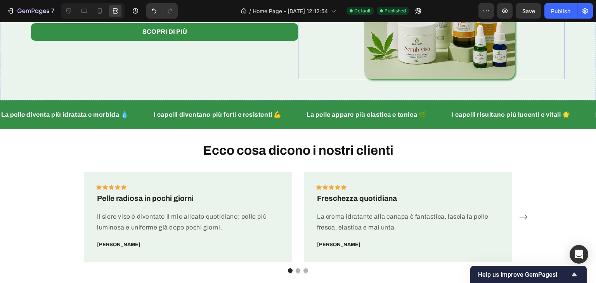
scroll to position [129, 0]
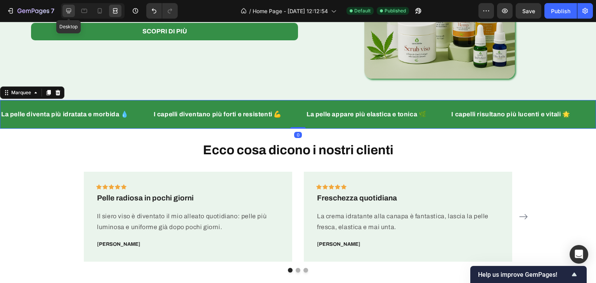
click at [71, 6] on div at bounding box center [68, 11] width 12 height 12
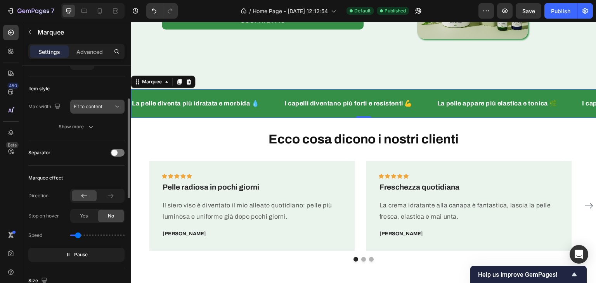
scroll to position [78, 0]
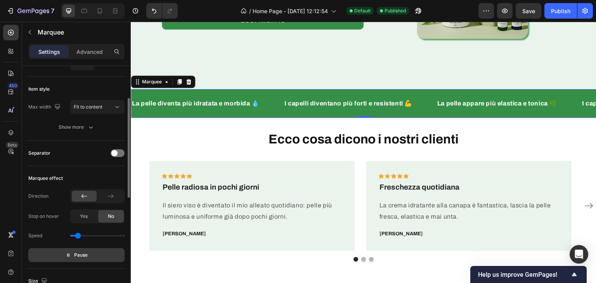
click at [71, 255] on p "Pause" at bounding box center [77, 256] width 22 height 8
click at [71, 255] on p "Preview" at bounding box center [76, 256] width 27 height 8
click at [118, 6] on div at bounding box center [115, 11] width 12 height 12
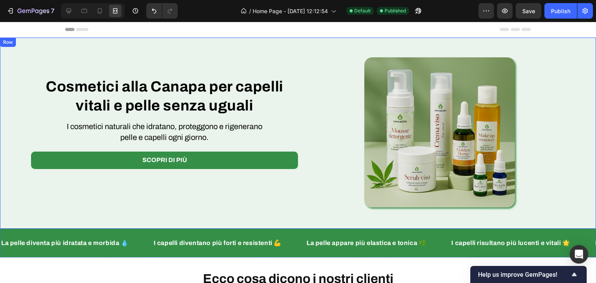
click at [135, 231] on div "La pelle diventa più idratata e morbida 💧 Text Block I capelli diventano più fo…" at bounding box center [298, 243] width 596 height 29
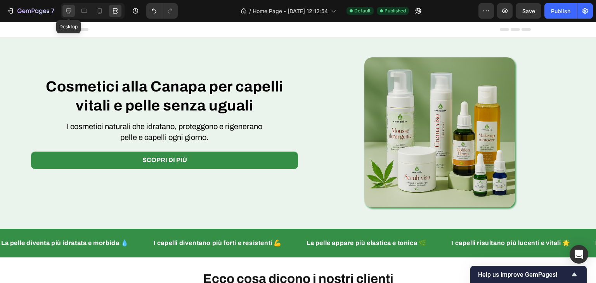
click at [71, 5] on div at bounding box center [68, 11] width 12 height 12
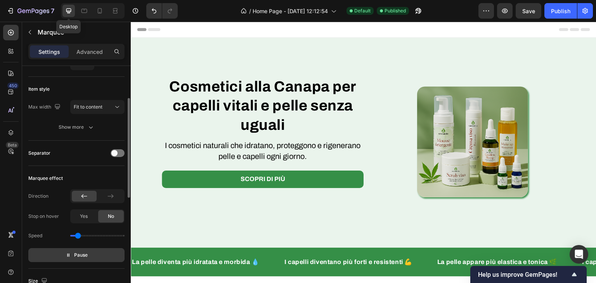
scroll to position [32, 0]
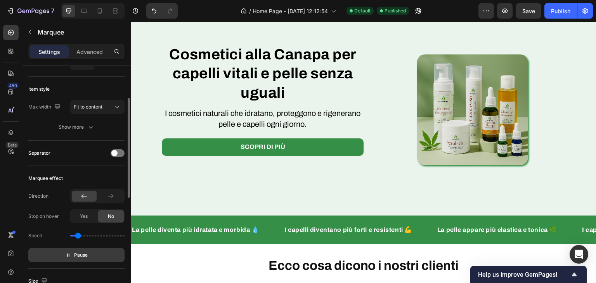
click at [73, 248] on button "Pause" at bounding box center [76, 255] width 96 height 14
click at [73, 248] on button "Preview" at bounding box center [76, 255] width 96 height 14
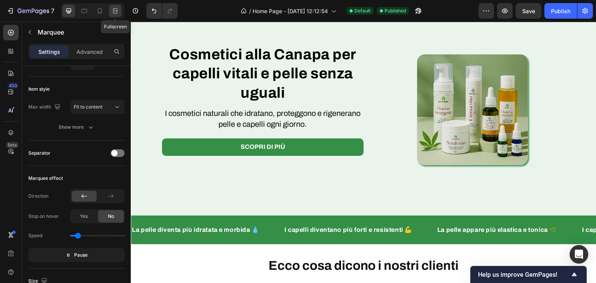
drag, startPoint x: 116, startPoint y: 16, endPoint x: 242, endPoint y: 199, distance: 221.9
click at [116, 16] on div at bounding box center [115, 11] width 12 height 12
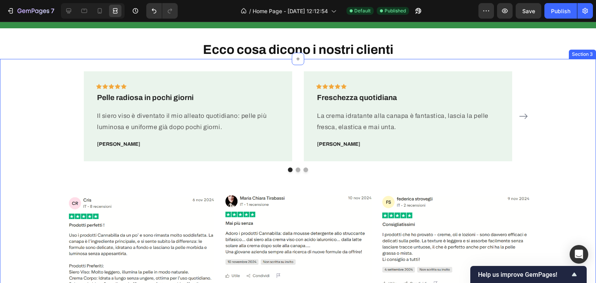
scroll to position [230, 0]
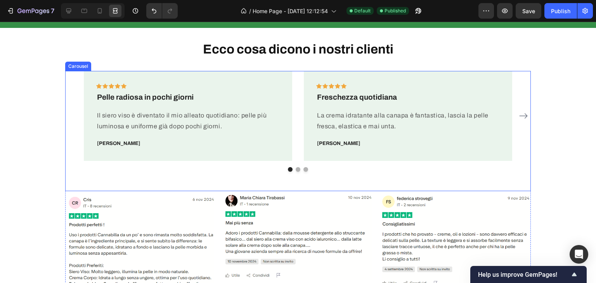
click at [523, 117] on icon "Carousel Next Arrow" at bounding box center [524, 115] width 8 height 5
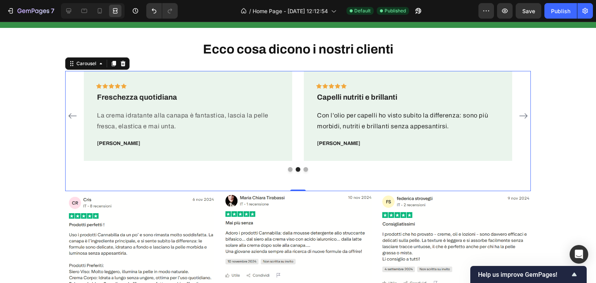
click at [523, 117] on icon "Carousel Next Arrow" at bounding box center [524, 115] width 8 height 5
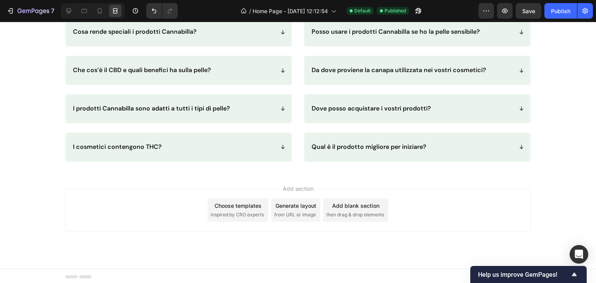
scroll to position [2217, 0]
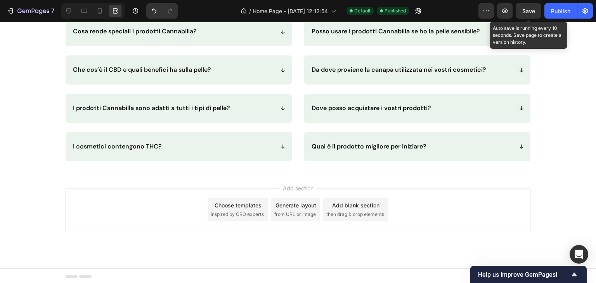
click at [524, 9] on span "Save" at bounding box center [529, 11] width 13 height 7
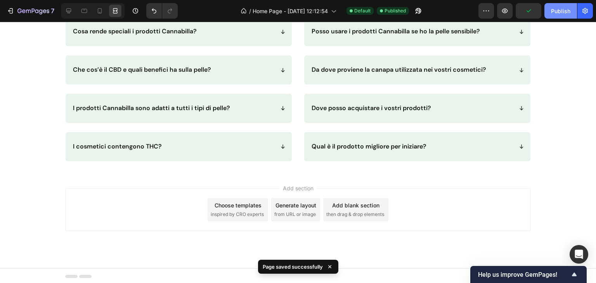
click at [549, 10] on button "Publish" at bounding box center [561, 11] width 33 height 16
